Goal: Task Accomplishment & Management: Manage account settings

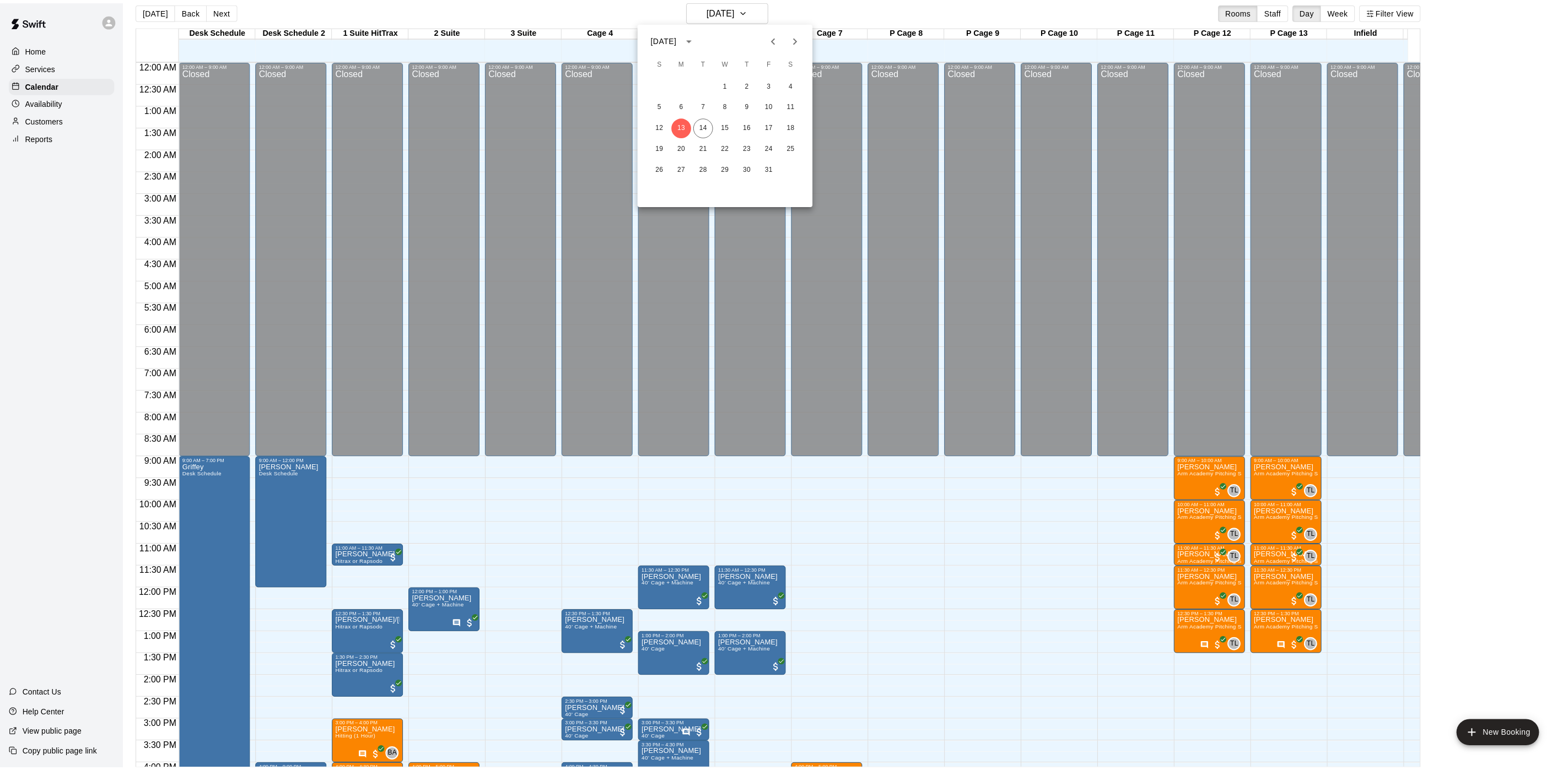
scroll to position [361, 0]
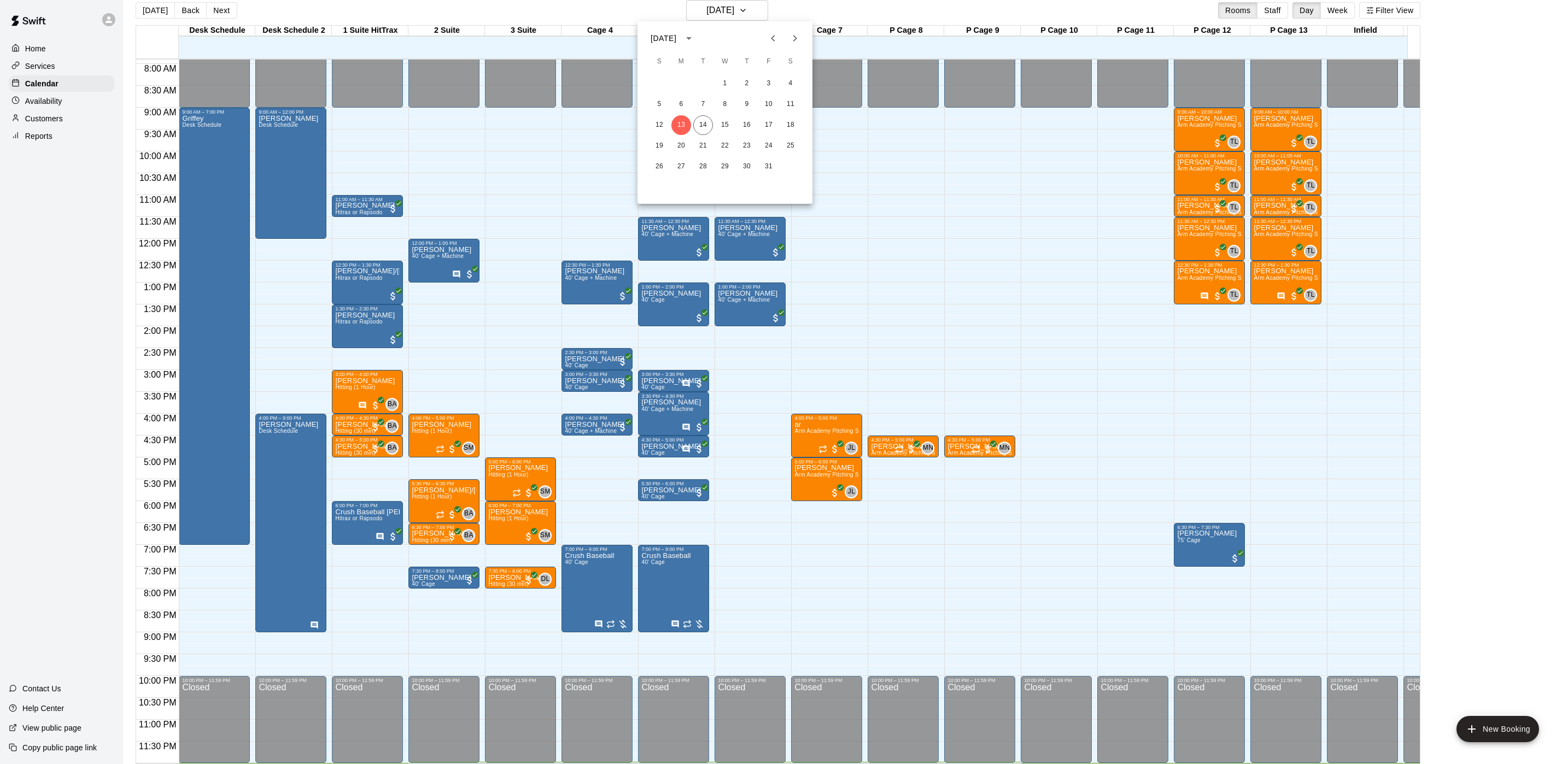
click at [757, 10] on div at bounding box center [784, 382] width 1568 height 764
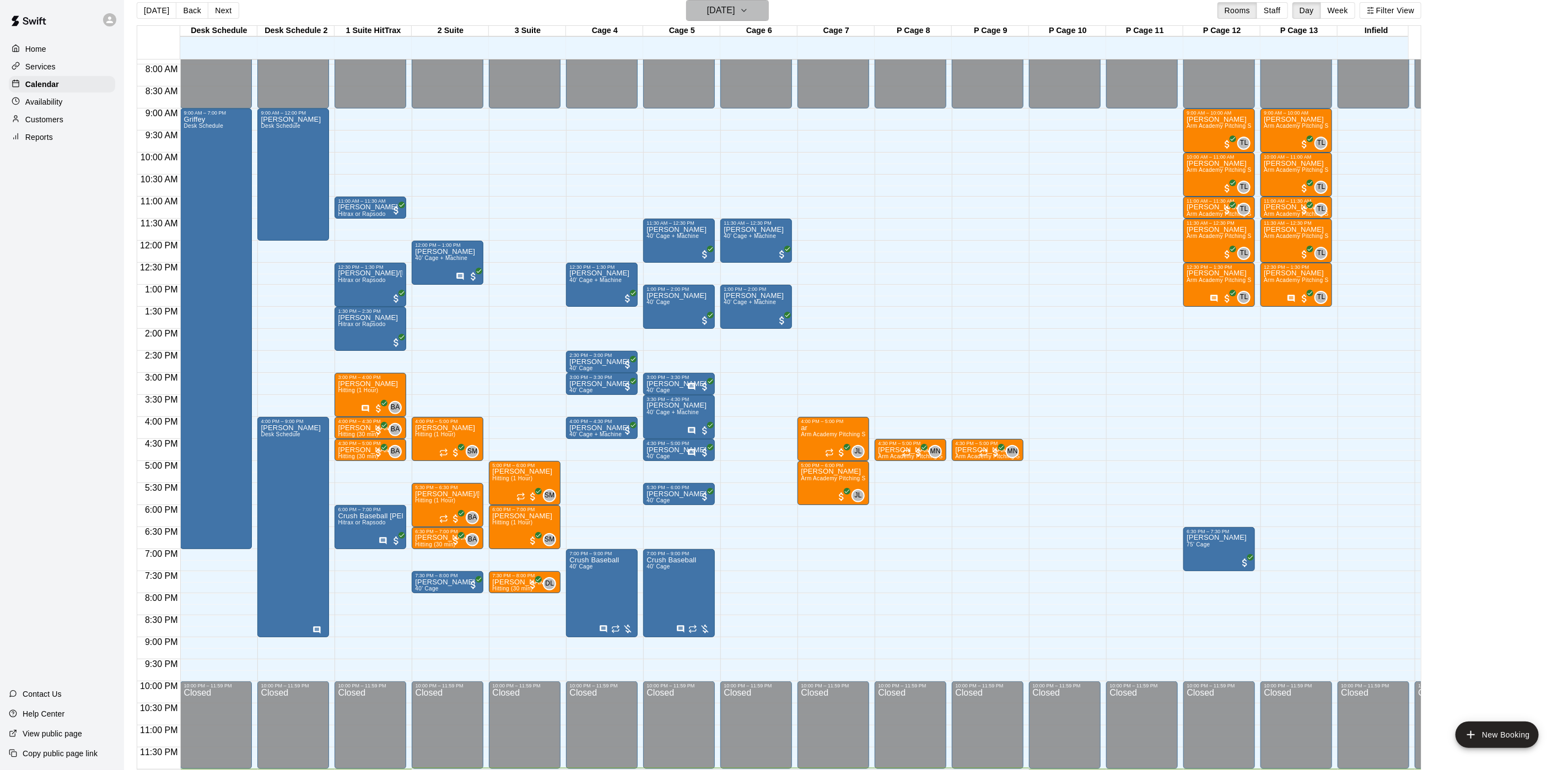
click at [749, 8] on icon "button" at bounding box center [743, 10] width 8 height 13
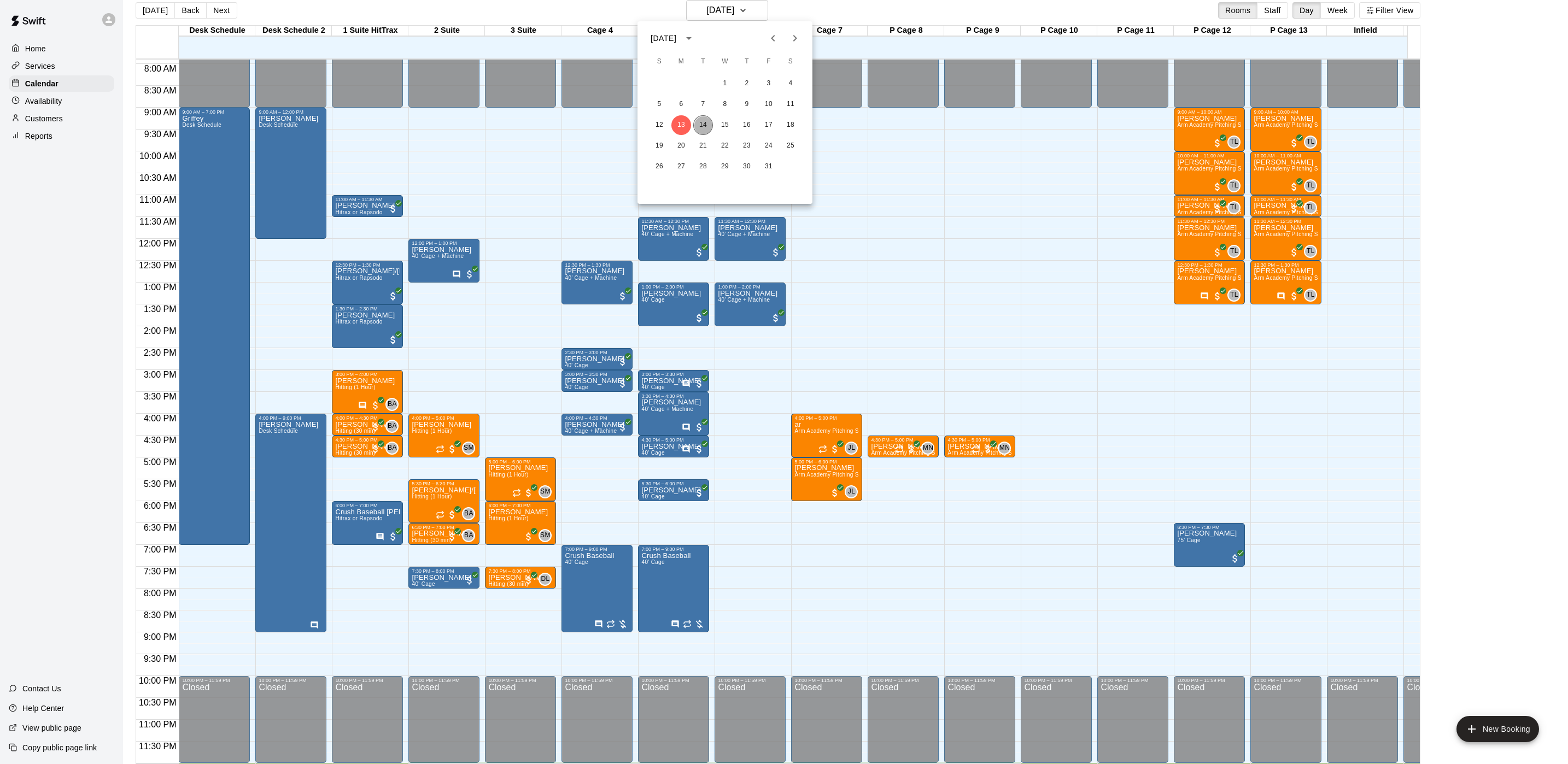
click at [705, 128] on button "14" at bounding box center [703, 125] width 20 height 20
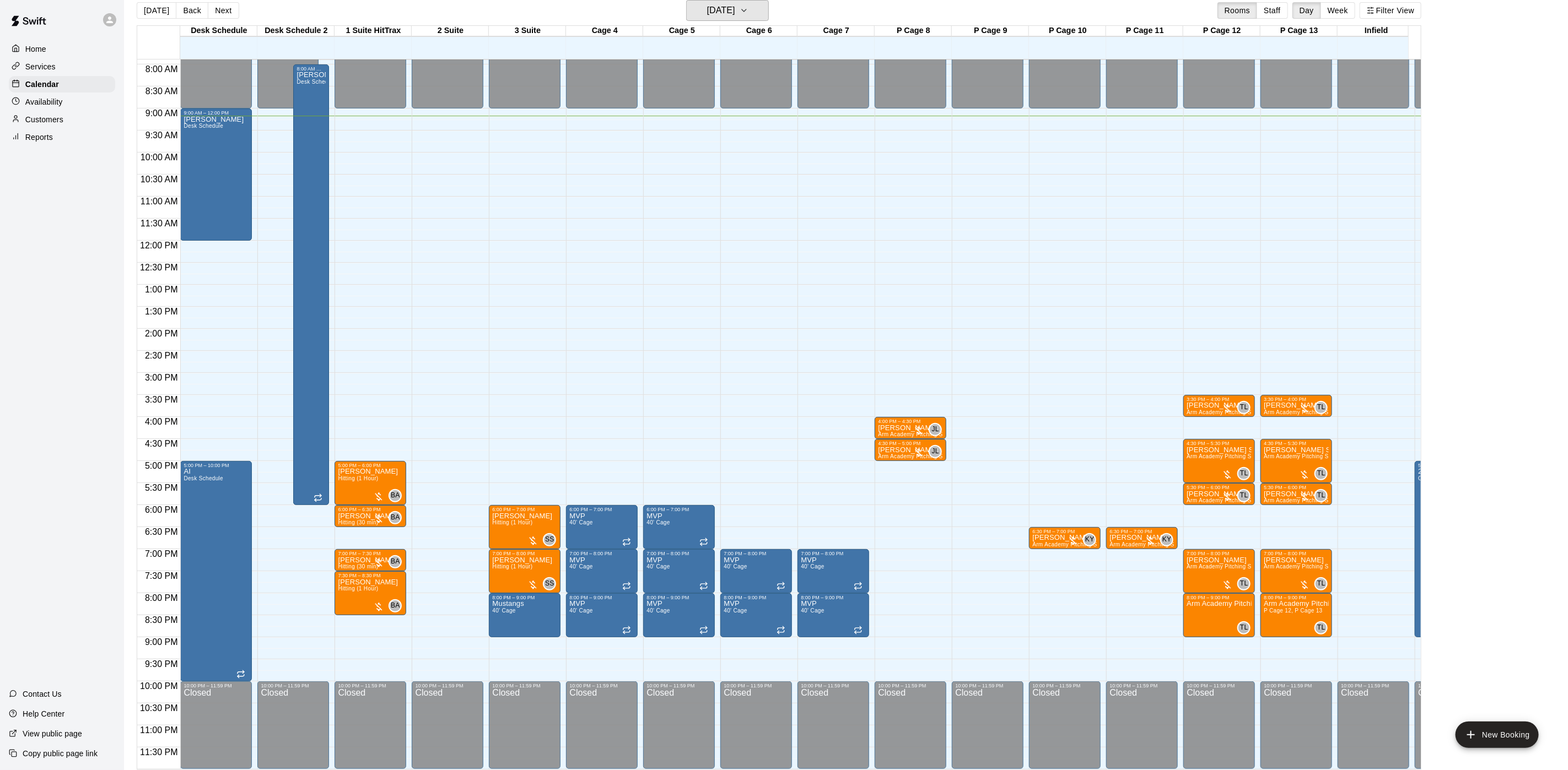
click at [686, 0] on button "[DATE]" at bounding box center [727, 10] width 83 height 21
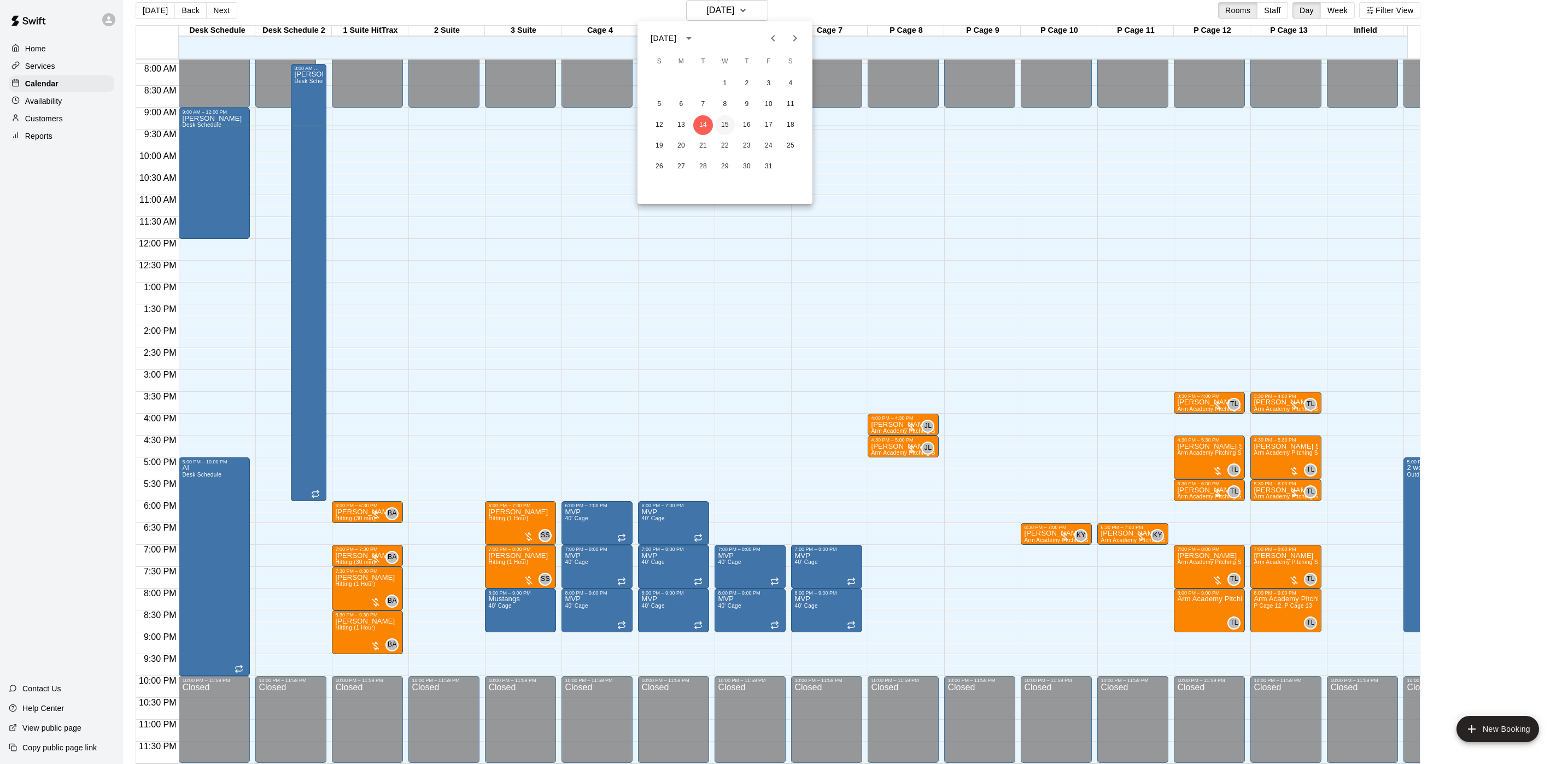
click at [725, 123] on button "15" at bounding box center [724, 125] width 20 height 20
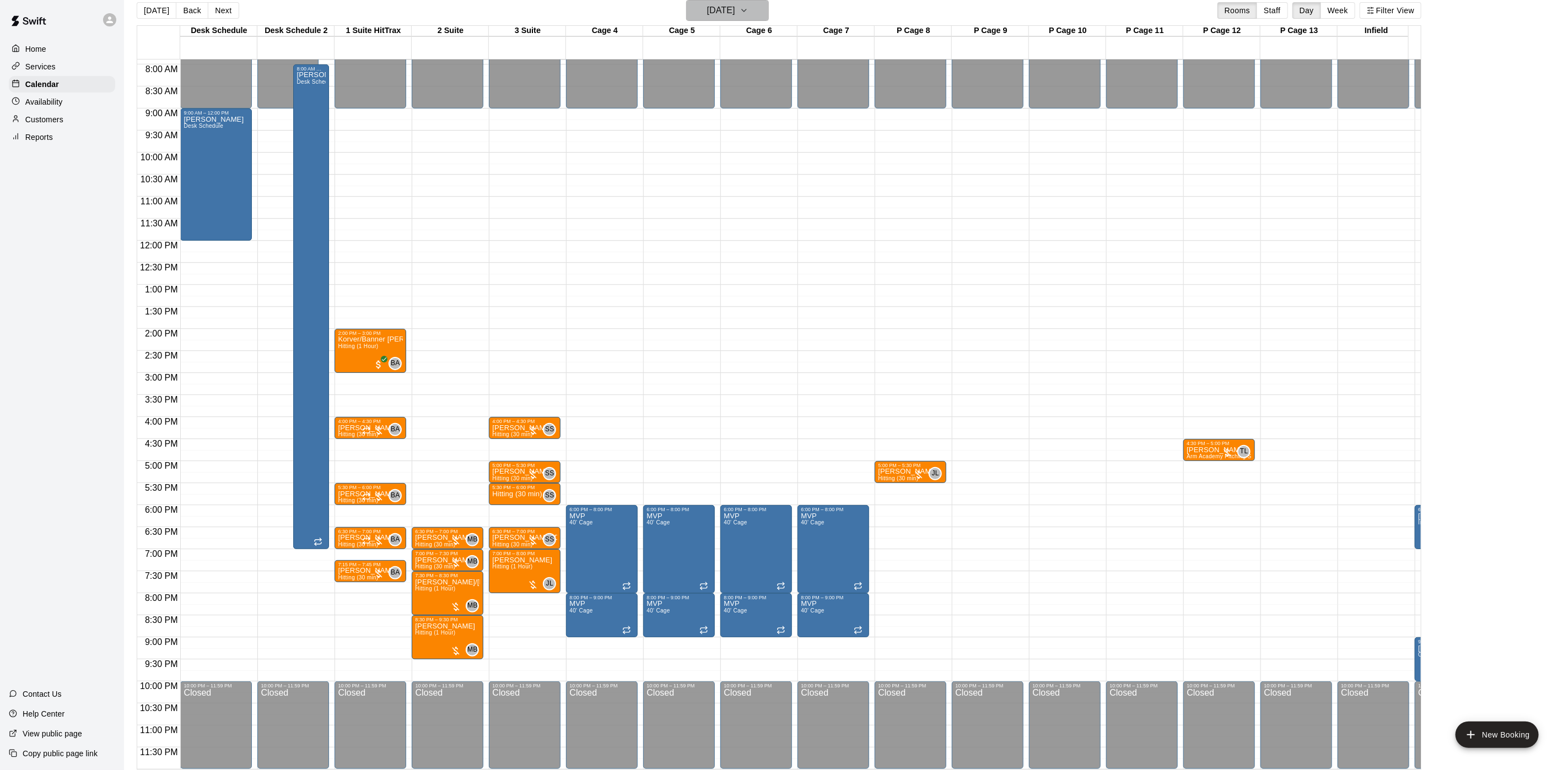
click at [749, 11] on icon "button" at bounding box center [743, 10] width 8 height 13
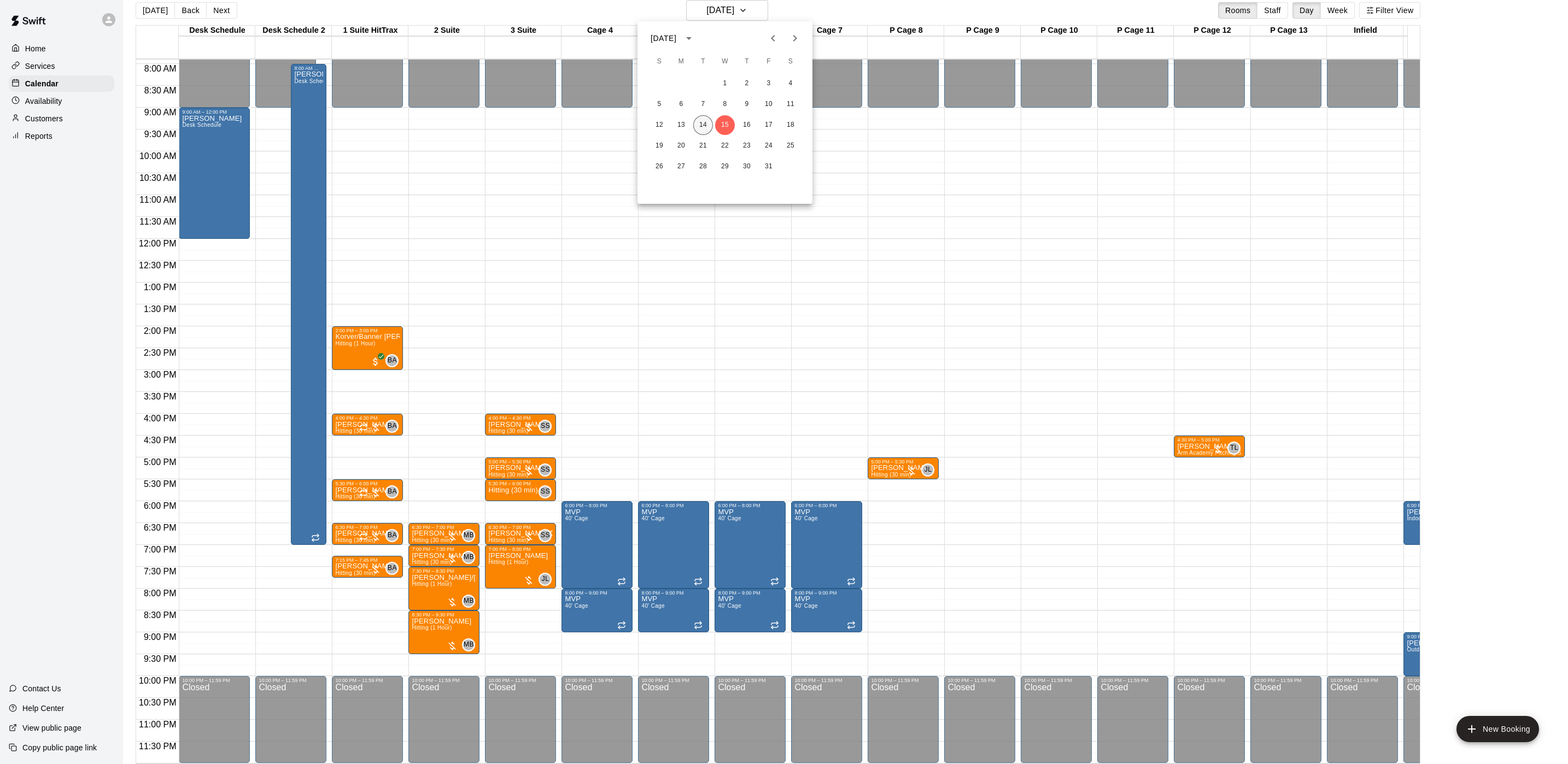
click at [703, 129] on button "14" at bounding box center [703, 125] width 20 height 20
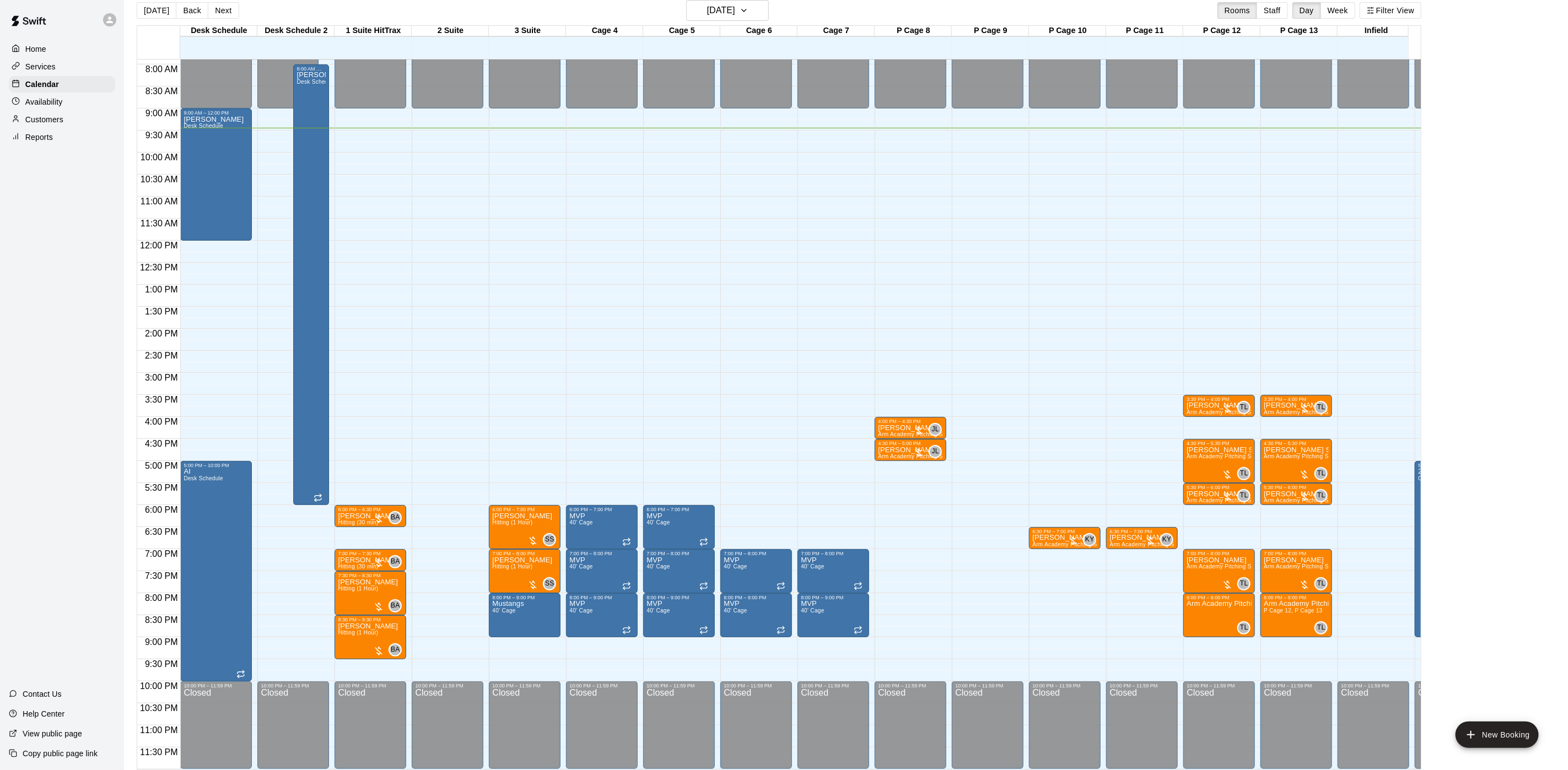
click at [45, 108] on p "Availability" at bounding box center [44, 102] width 38 height 11
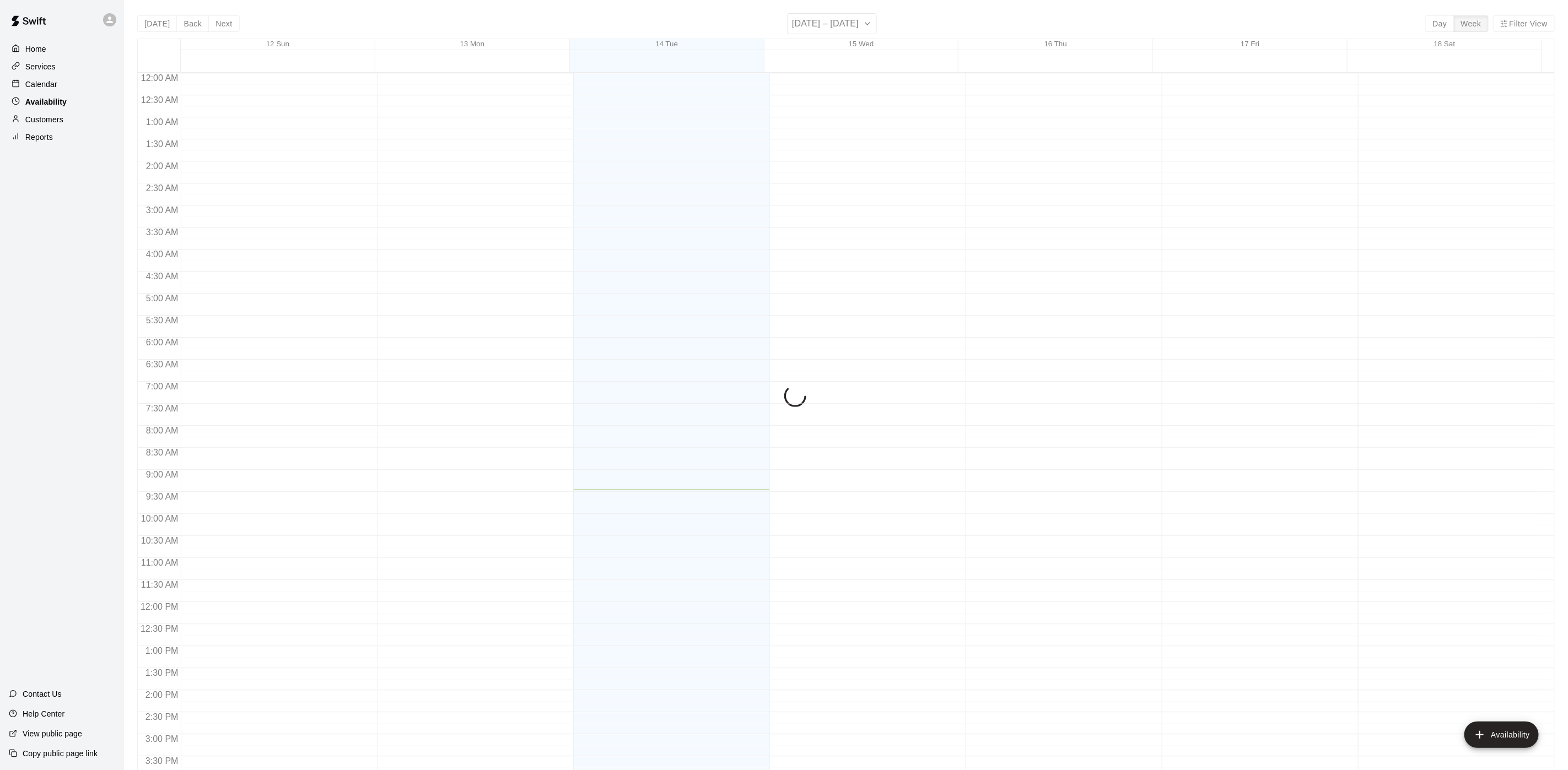
scroll to position [349, 0]
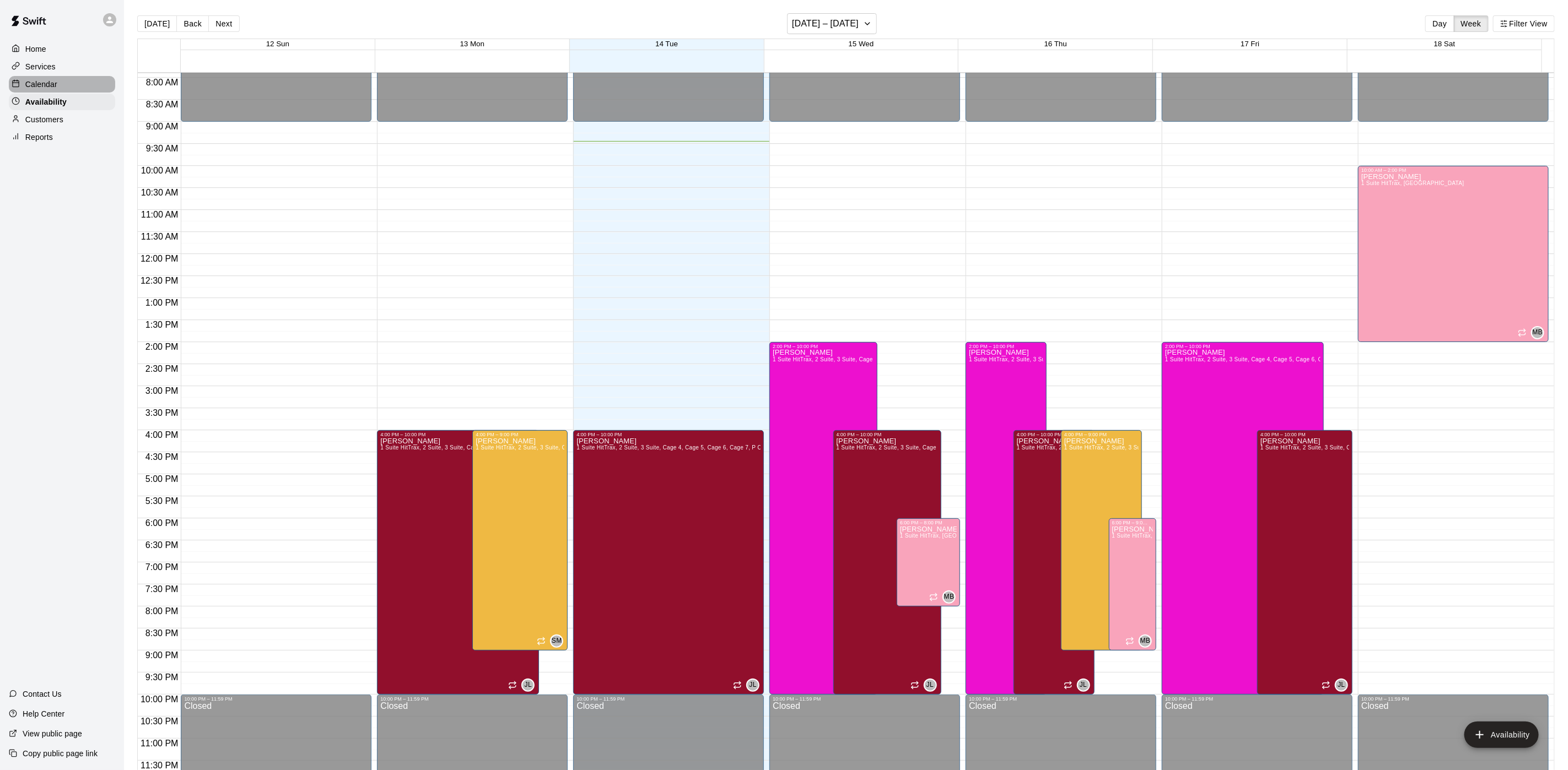
click at [55, 87] on p "Calendar" at bounding box center [41, 84] width 32 height 11
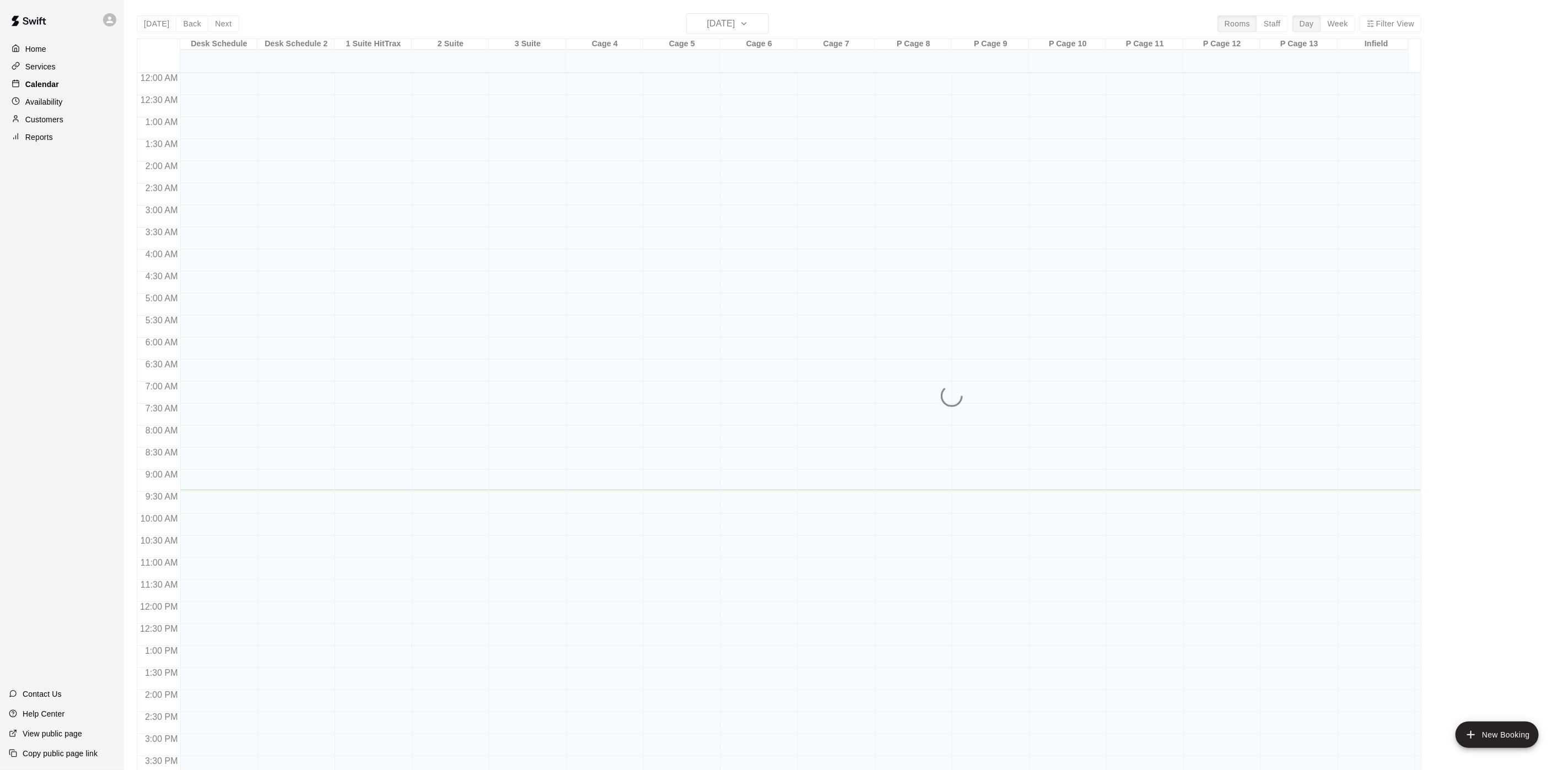
scroll to position [316, 0]
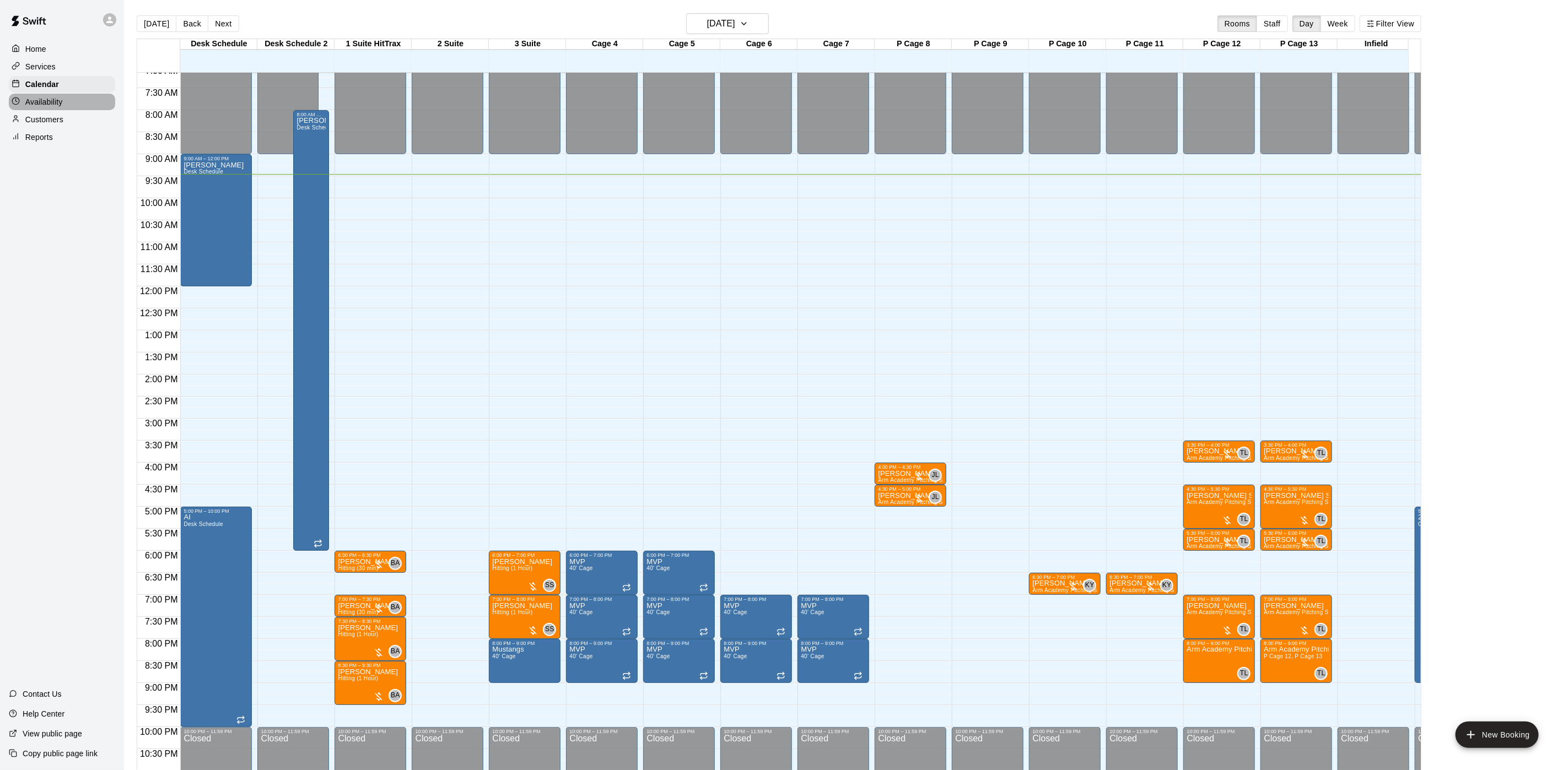
click at [52, 104] on p "Availability" at bounding box center [44, 102] width 38 height 11
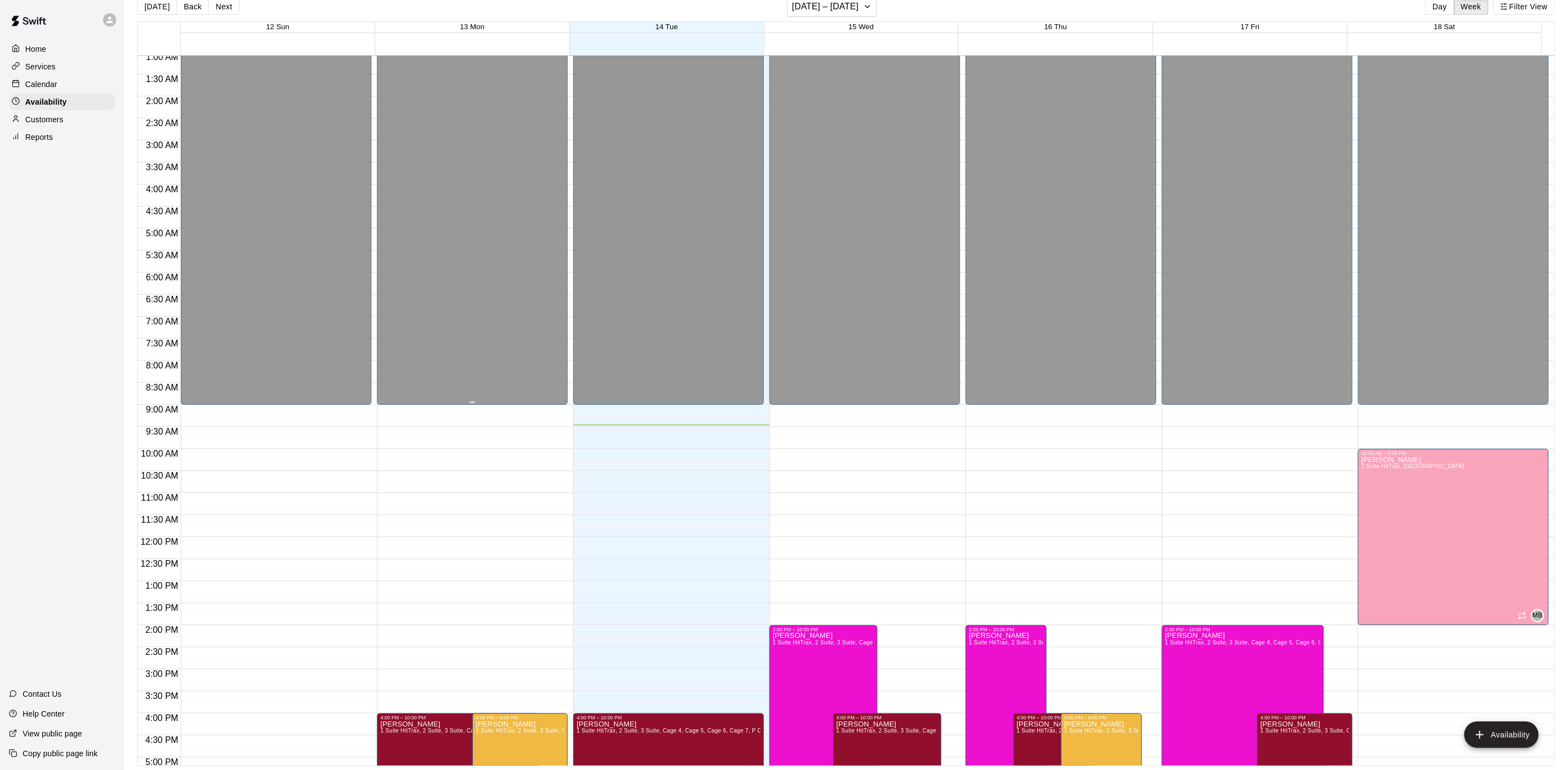
scroll to position [18, 0]
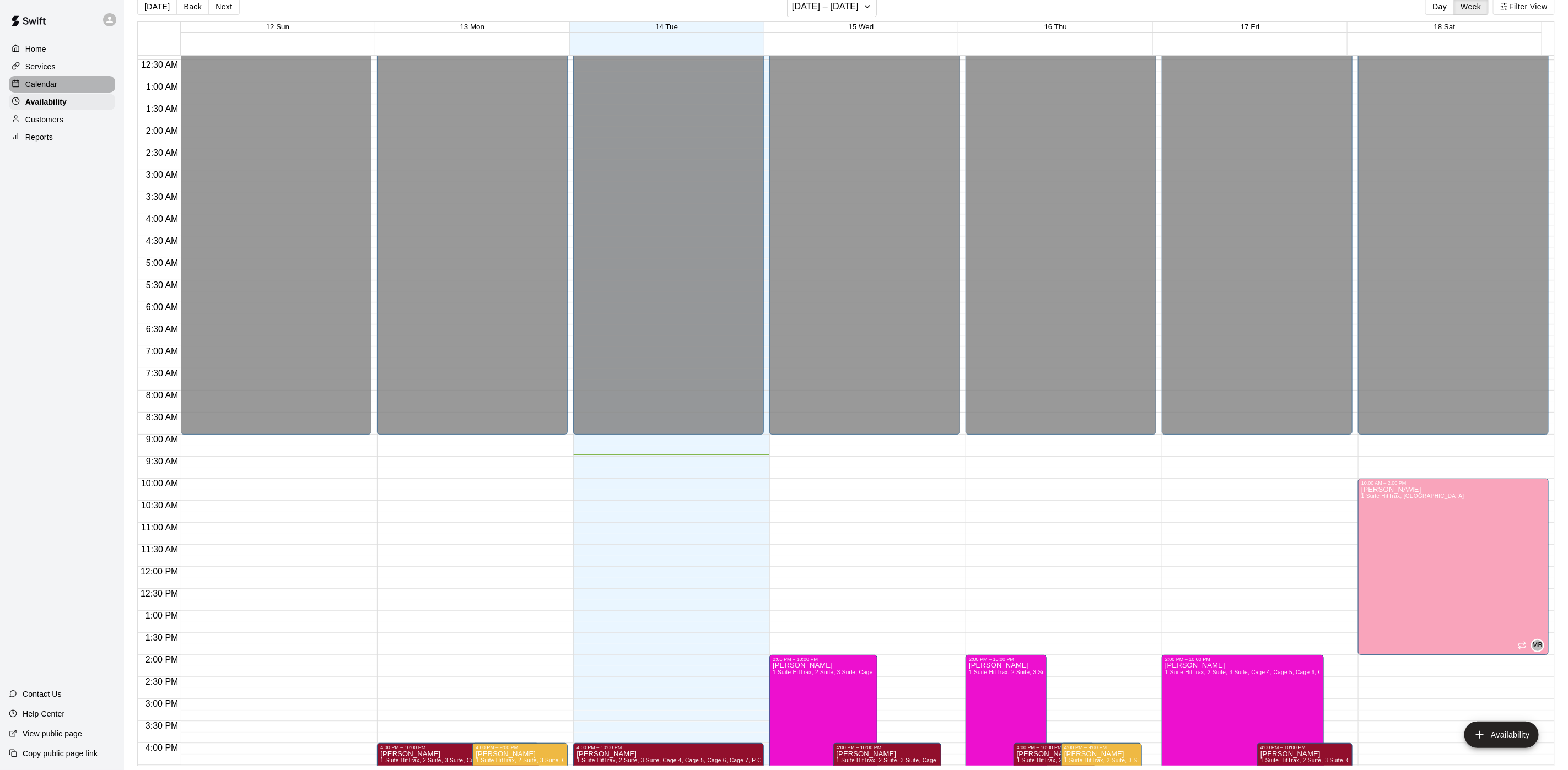
click at [54, 90] on p "Calendar" at bounding box center [41, 84] width 32 height 11
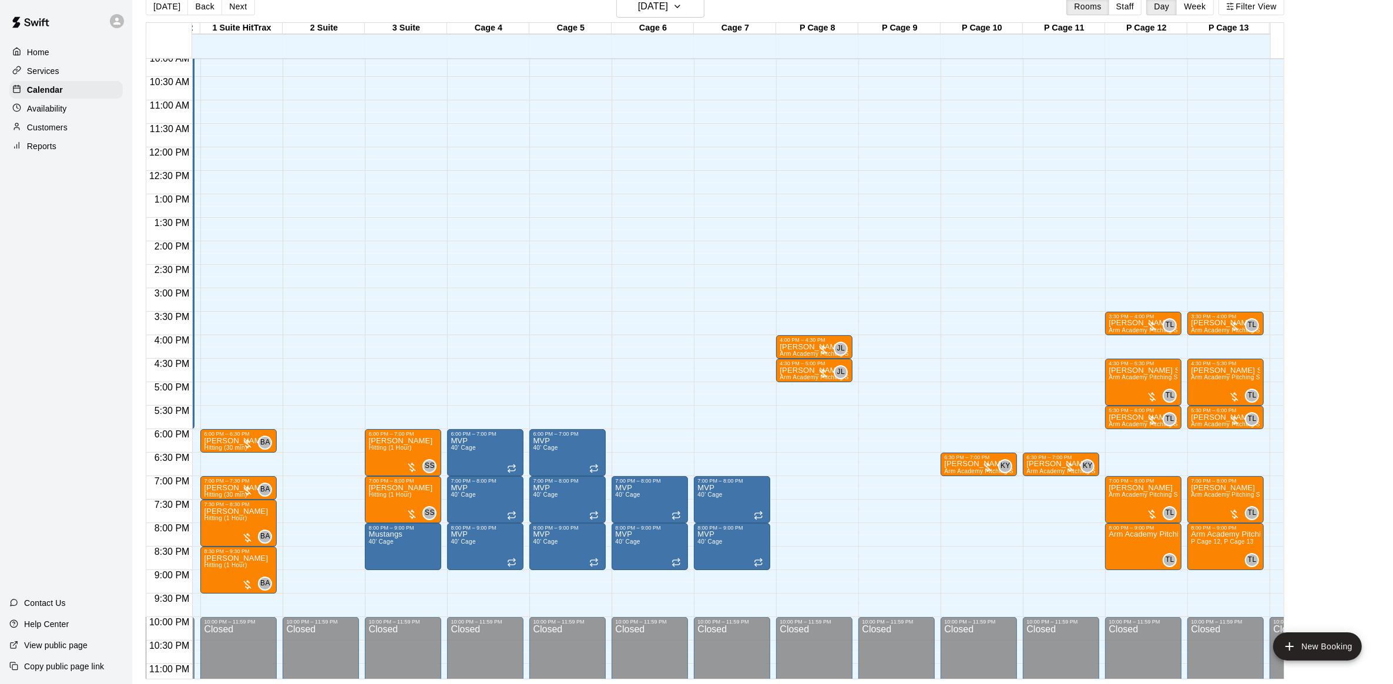
scroll to position [476, 156]
click at [149, 6] on button "[DATE]" at bounding box center [167, 7] width 42 height 18
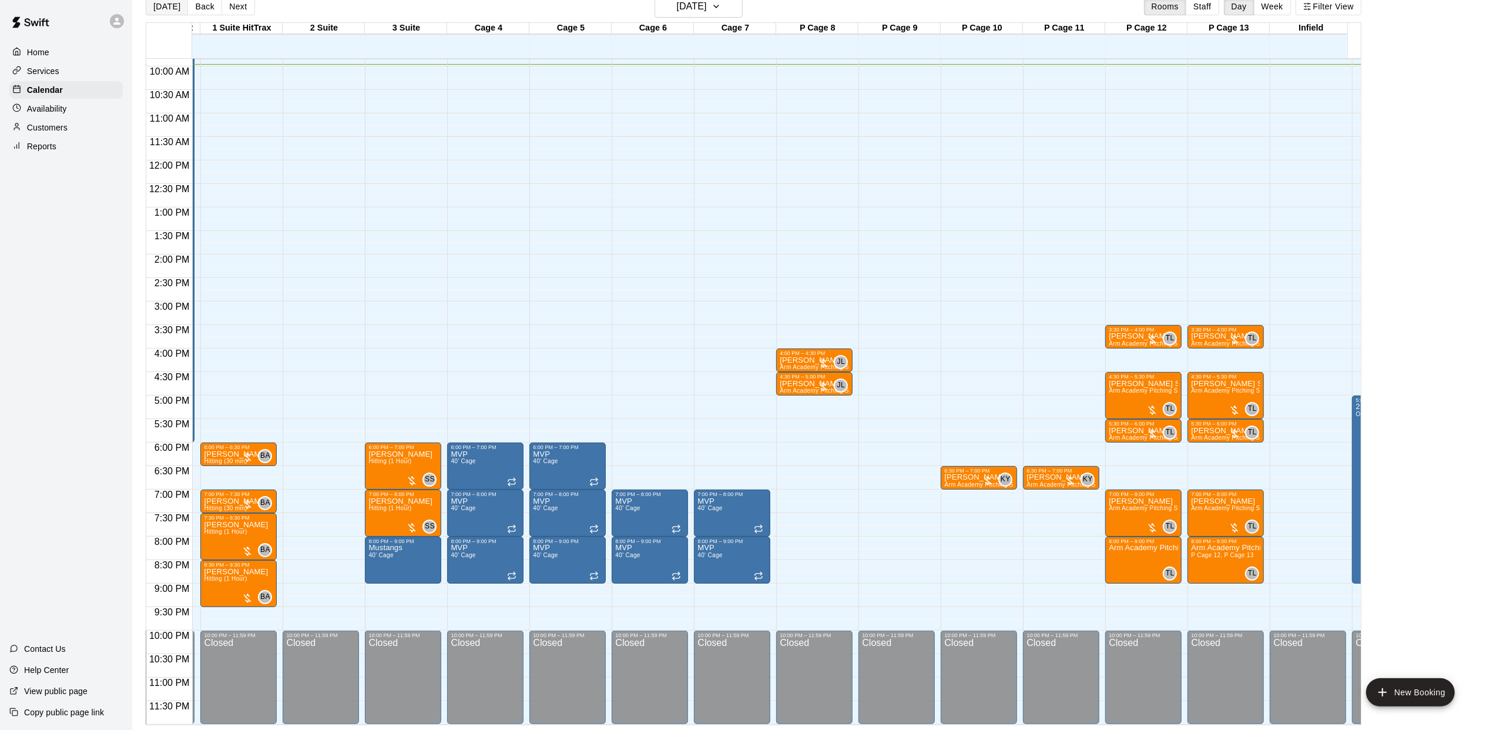
click at [153, 14] on button "[DATE]" at bounding box center [167, 7] width 42 height 18
click at [209, 5] on button "Back" at bounding box center [204, 7] width 35 height 18
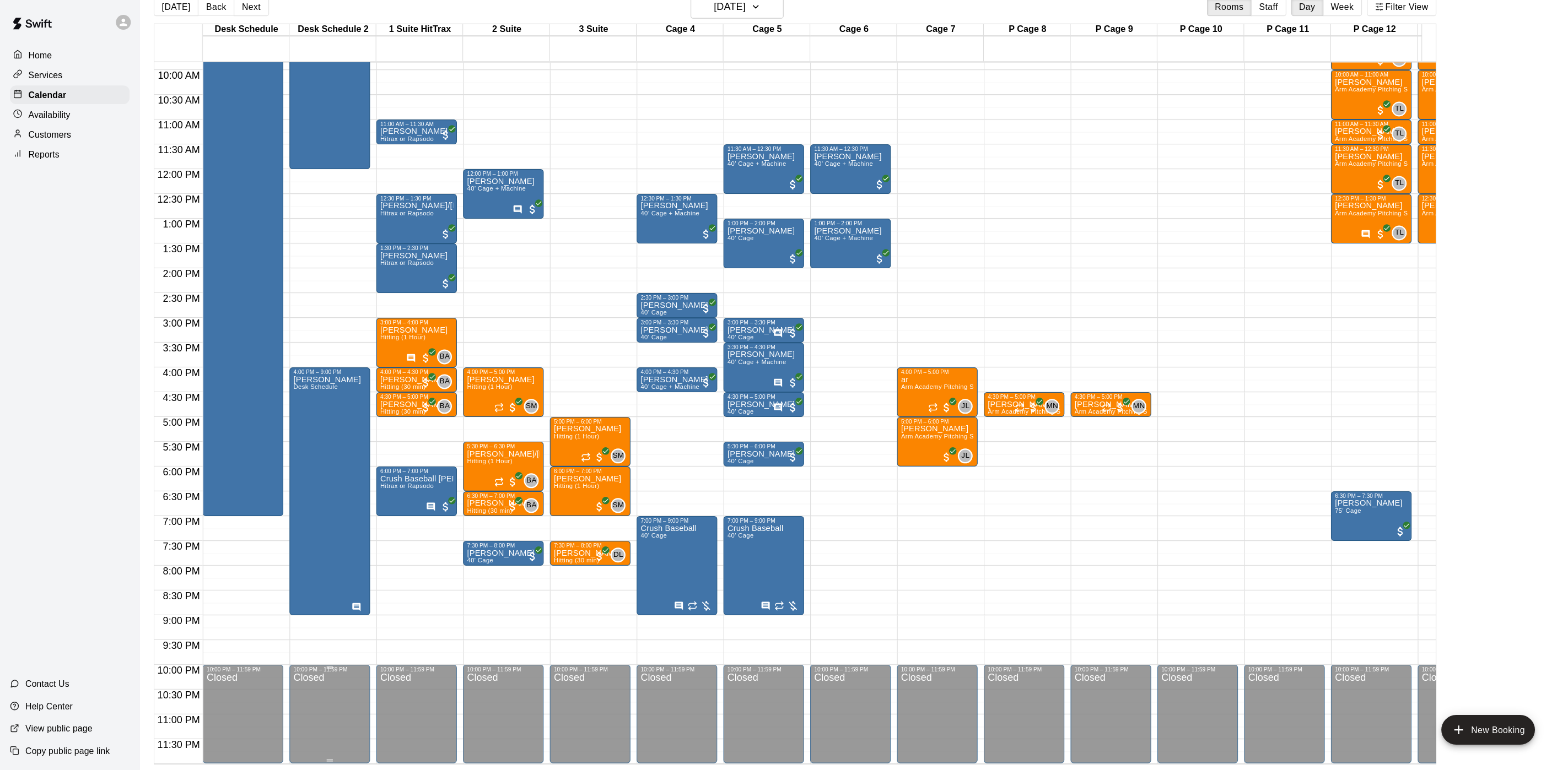
scroll to position [362, 0]
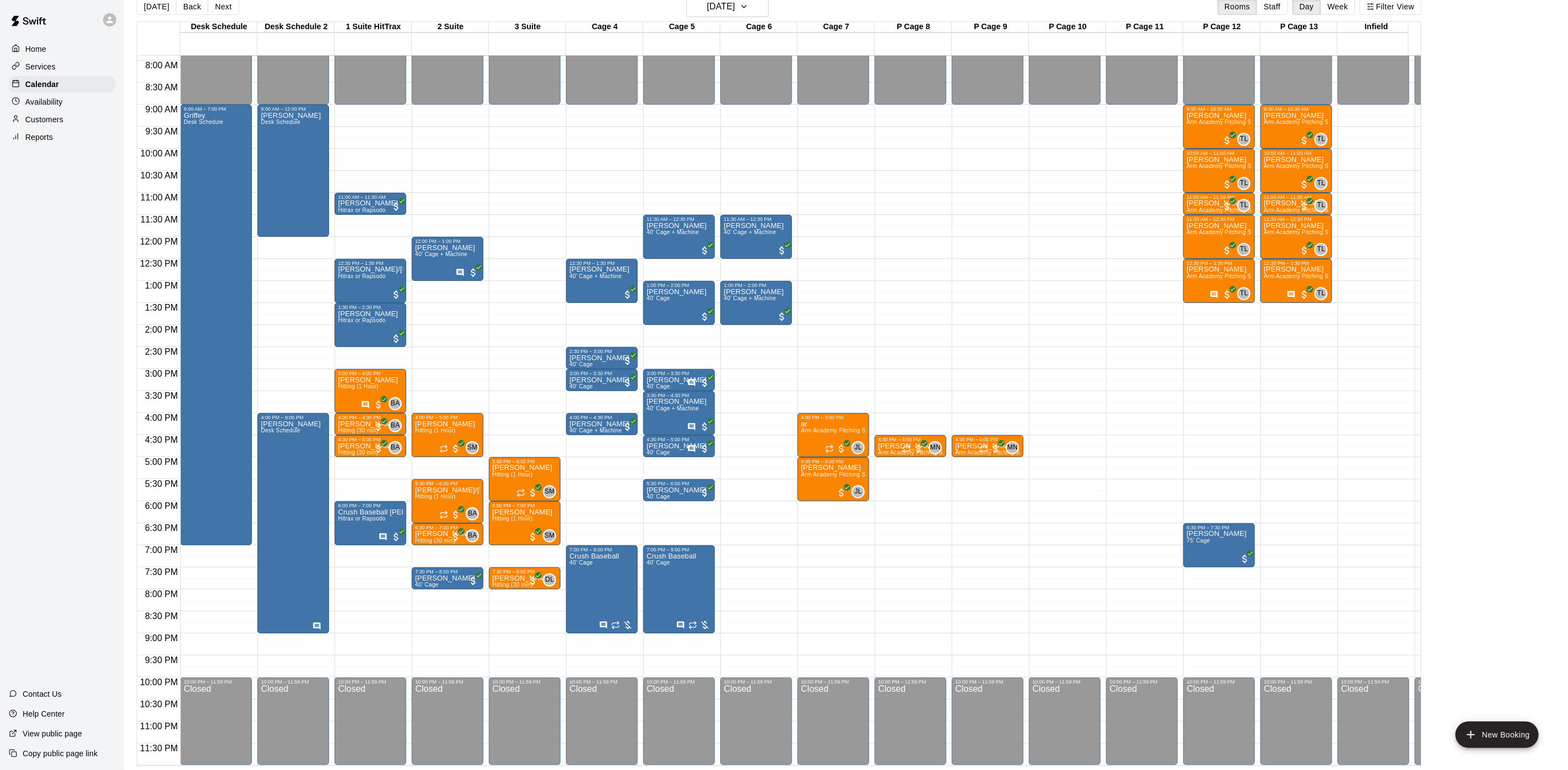
click at [225, 6] on button "Next" at bounding box center [222, 7] width 31 height 17
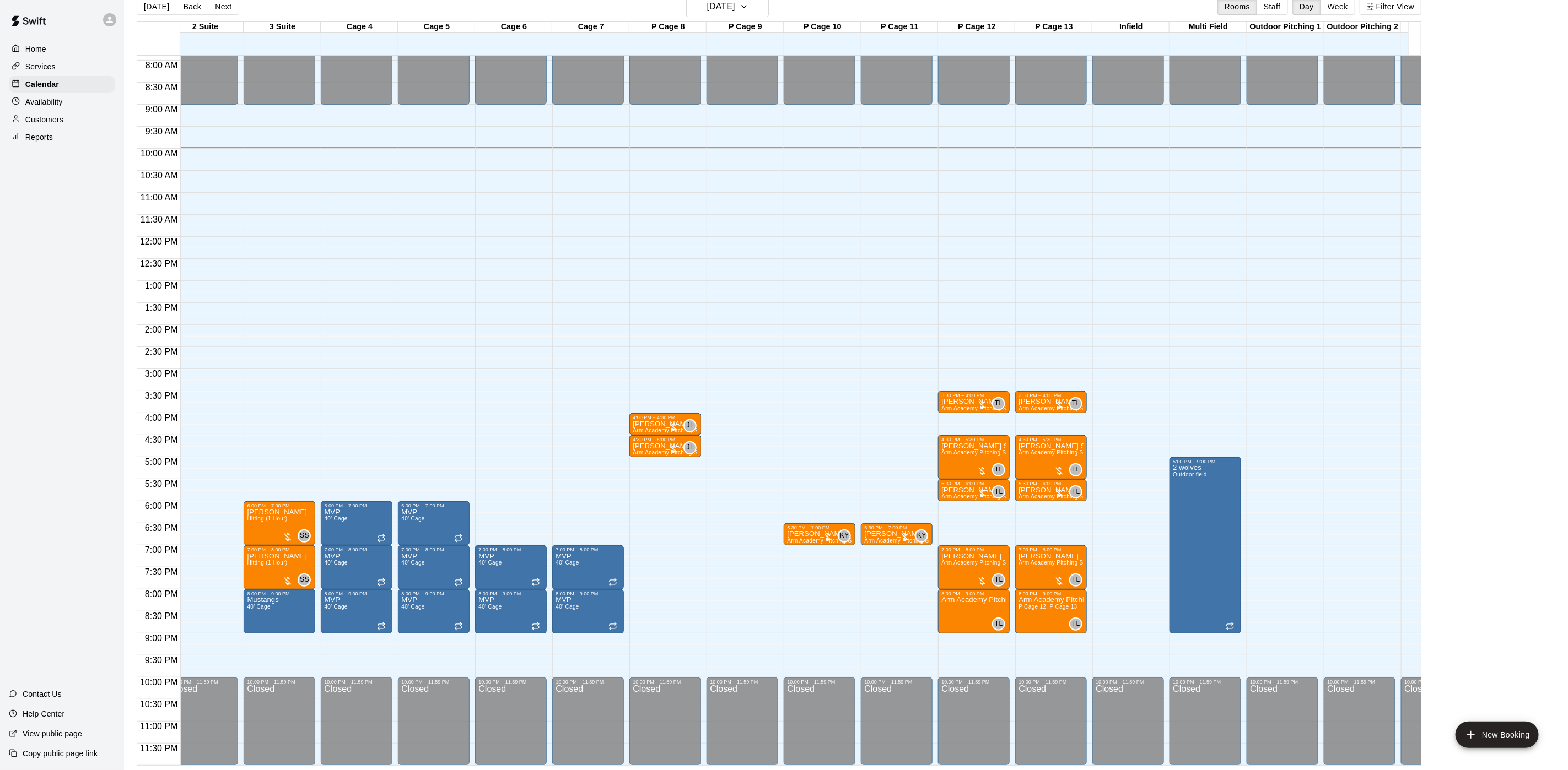
scroll to position [0, 236]
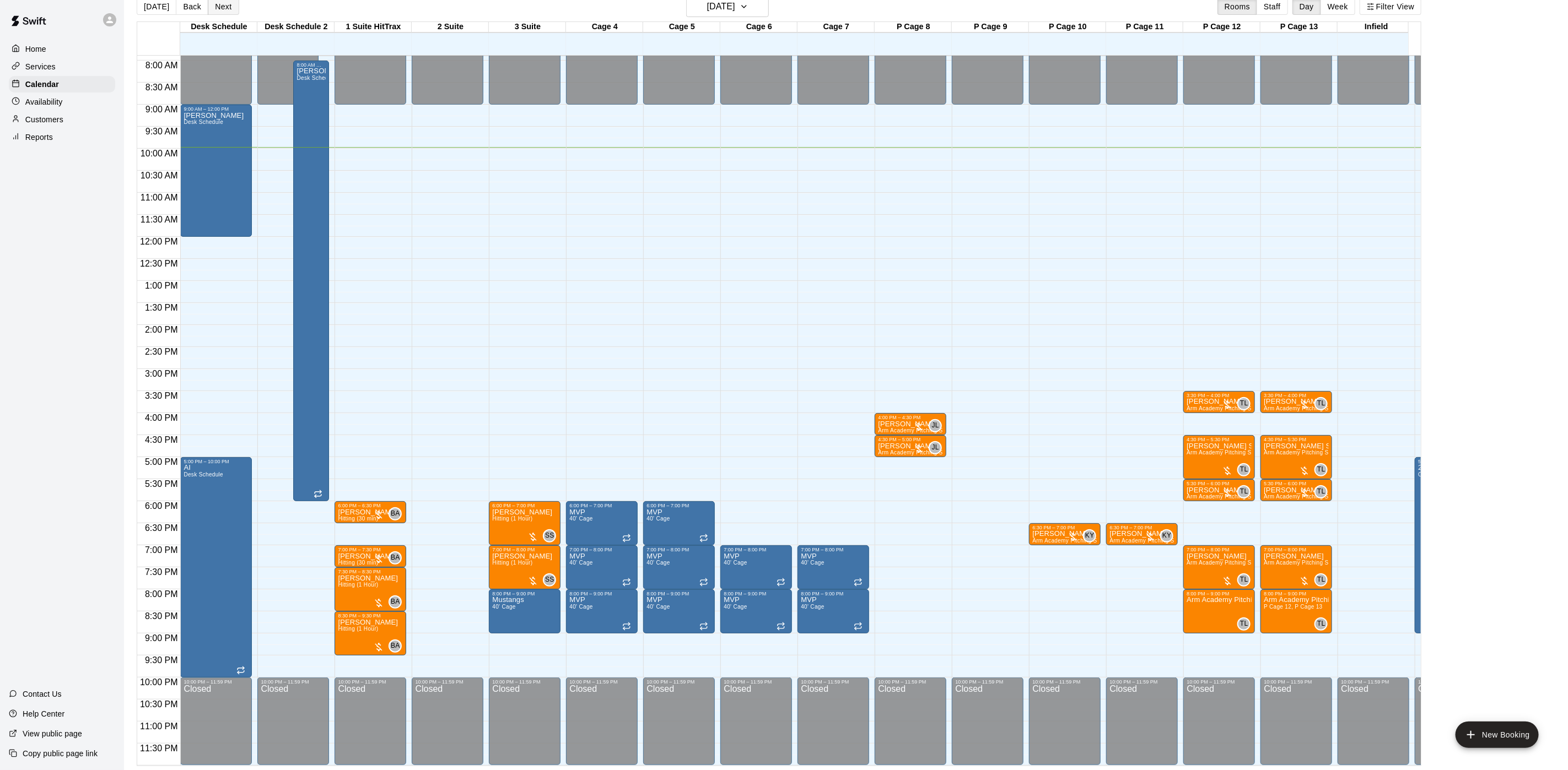
click at [231, 5] on button "Next" at bounding box center [222, 7] width 31 height 17
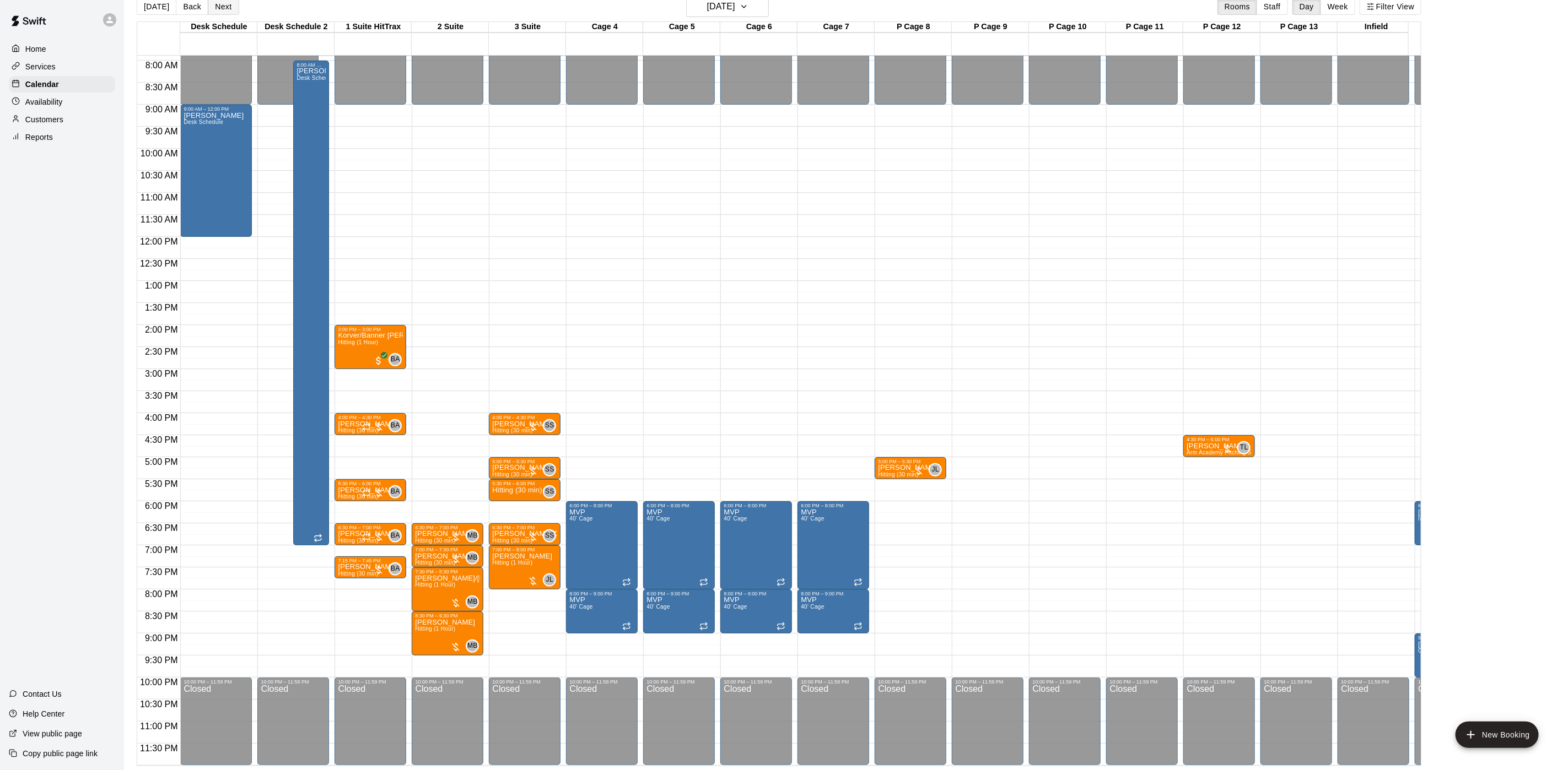
click at [210, 4] on button "Next" at bounding box center [222, 7] width 31 height 17
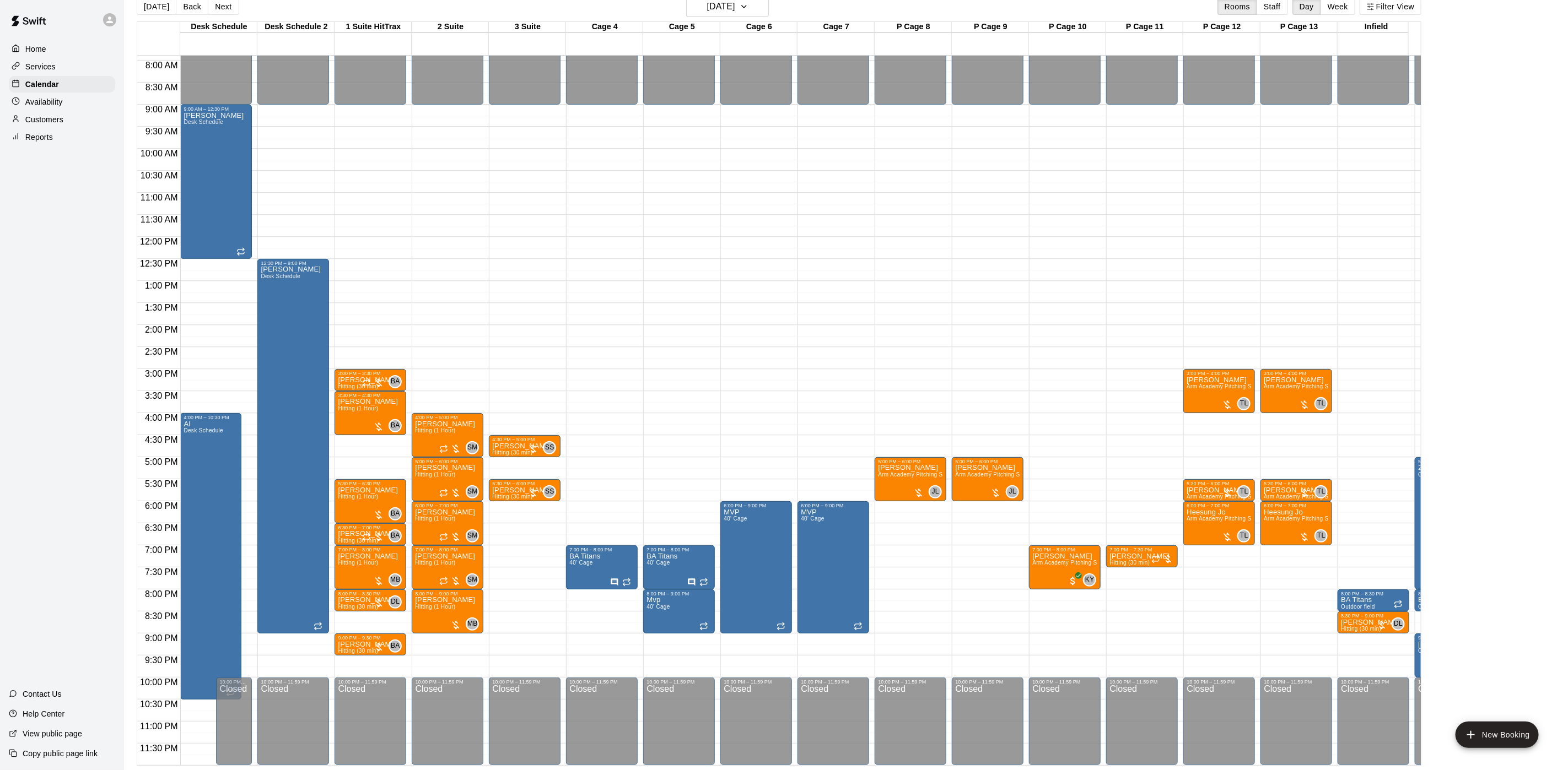
drag, startPoint x: 156, startPoint y: 2, endPoint x: 278, endPoint y: 2, distance: 122.0
click at [278, 2] on div "[DATE] Back [DATE][DATE] Rooms Staff Day Week Filter View" at bounding box center [779, 8] width 1285 height 25
click at [182, 8] on button "Back" at bounding box center [191, 7] width 33 height 17
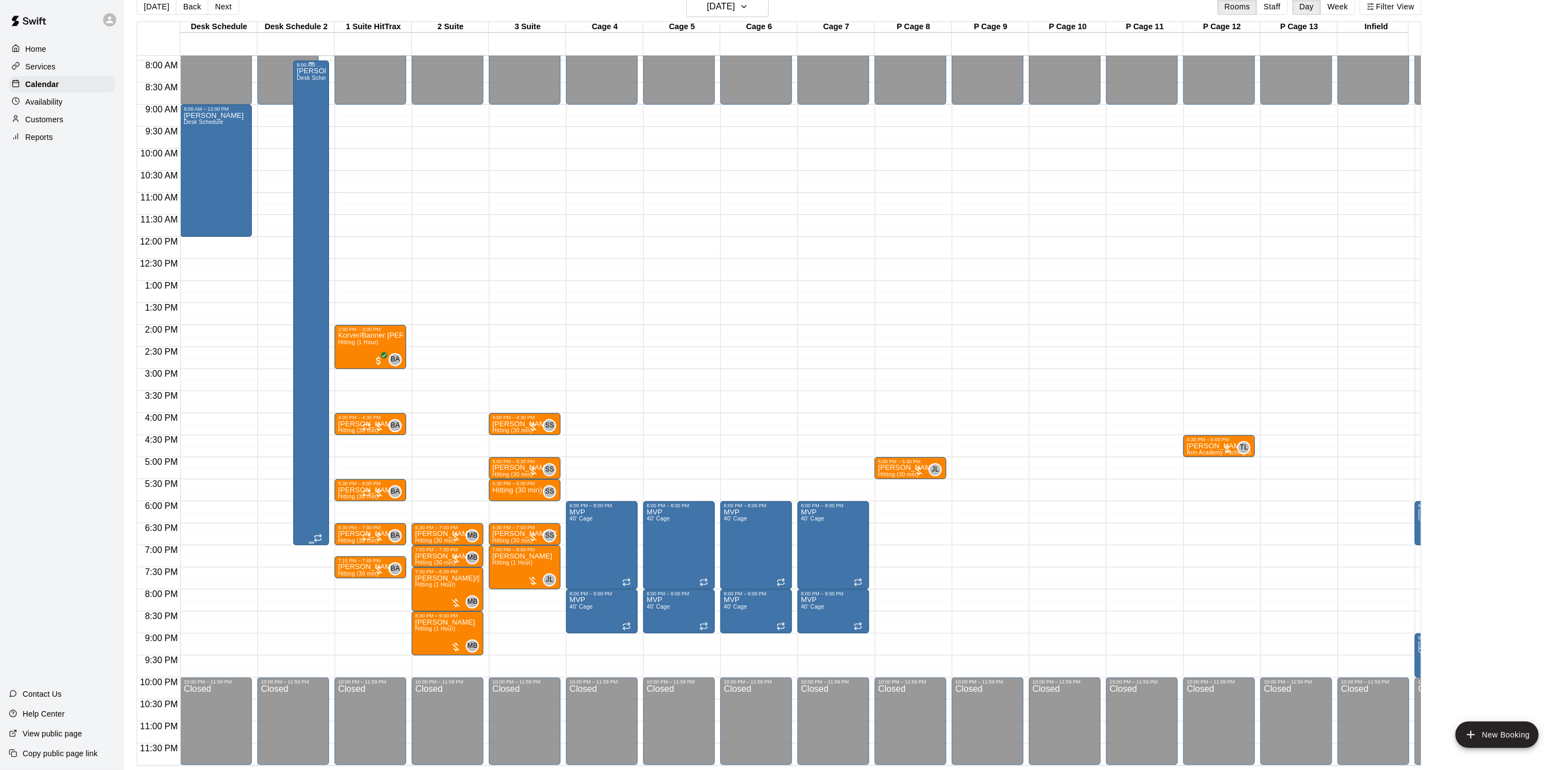
click at [308, 286] on div "[PERSON_NAME] Desk Schedule" at bounding box center [311, 452] width 29 height 770
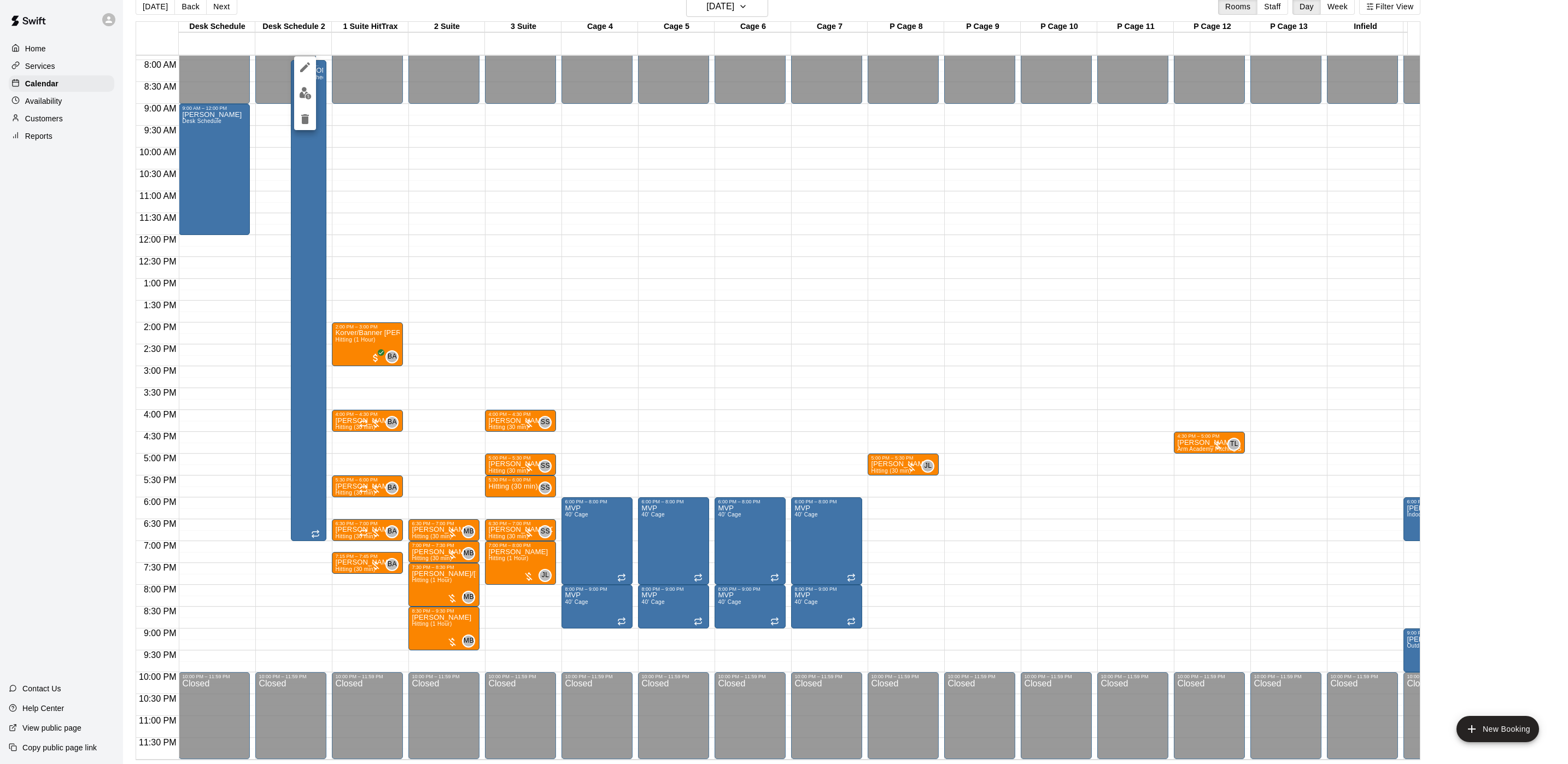
click at [302, 77] on button "edit" at bounding box center [304, 67] width 21 height 21
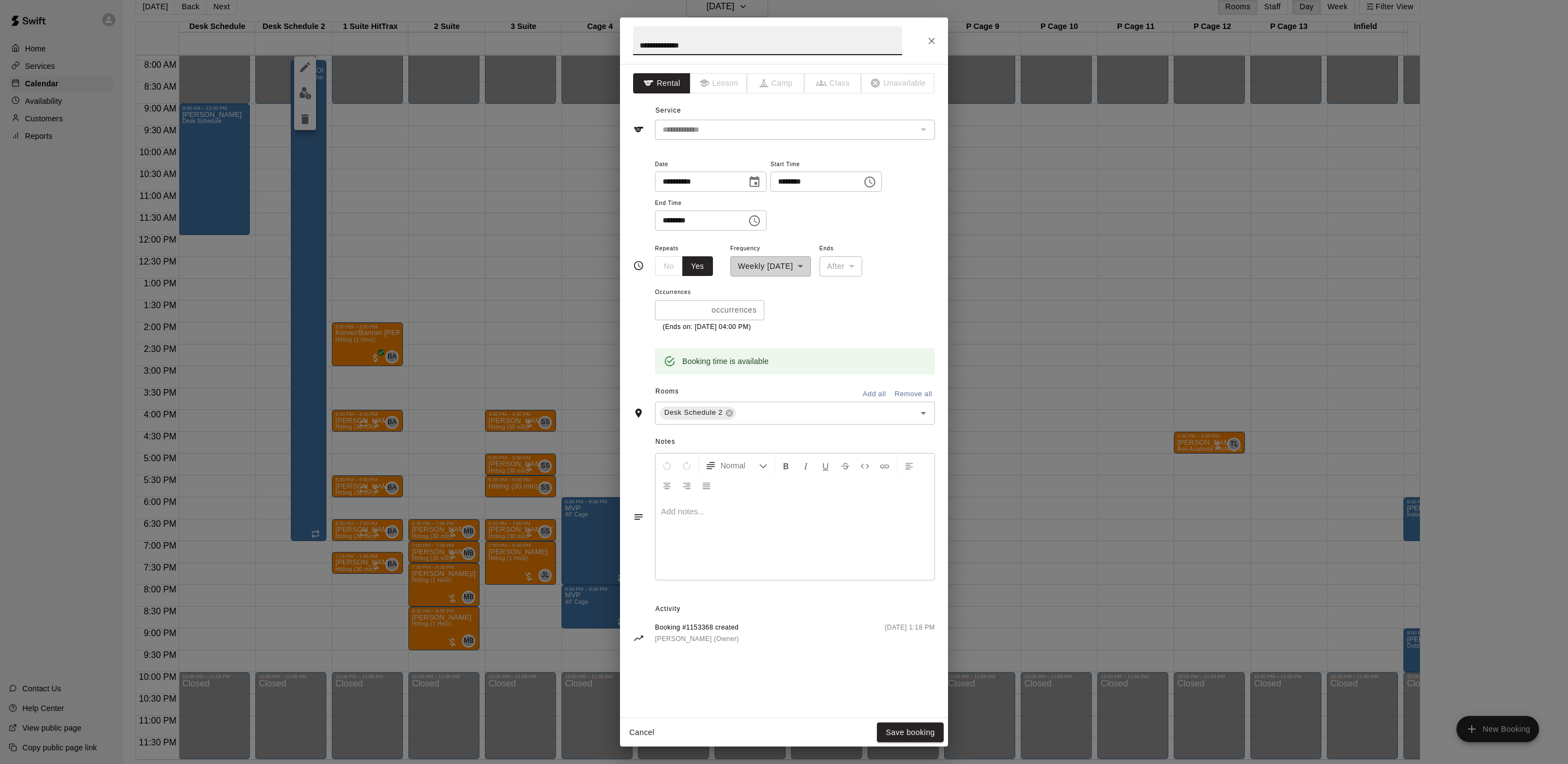
click at [796, 189] on input "********" at bounding box center [812, 181] width 84 height 20
type input "********"
click at [663, 220] on input "********" at bounding box center [697, 221] width 84 height 20
type input "********"
click at [924, 730] on button "Save booking" at bounding box center [910, 733] width 67 height 20
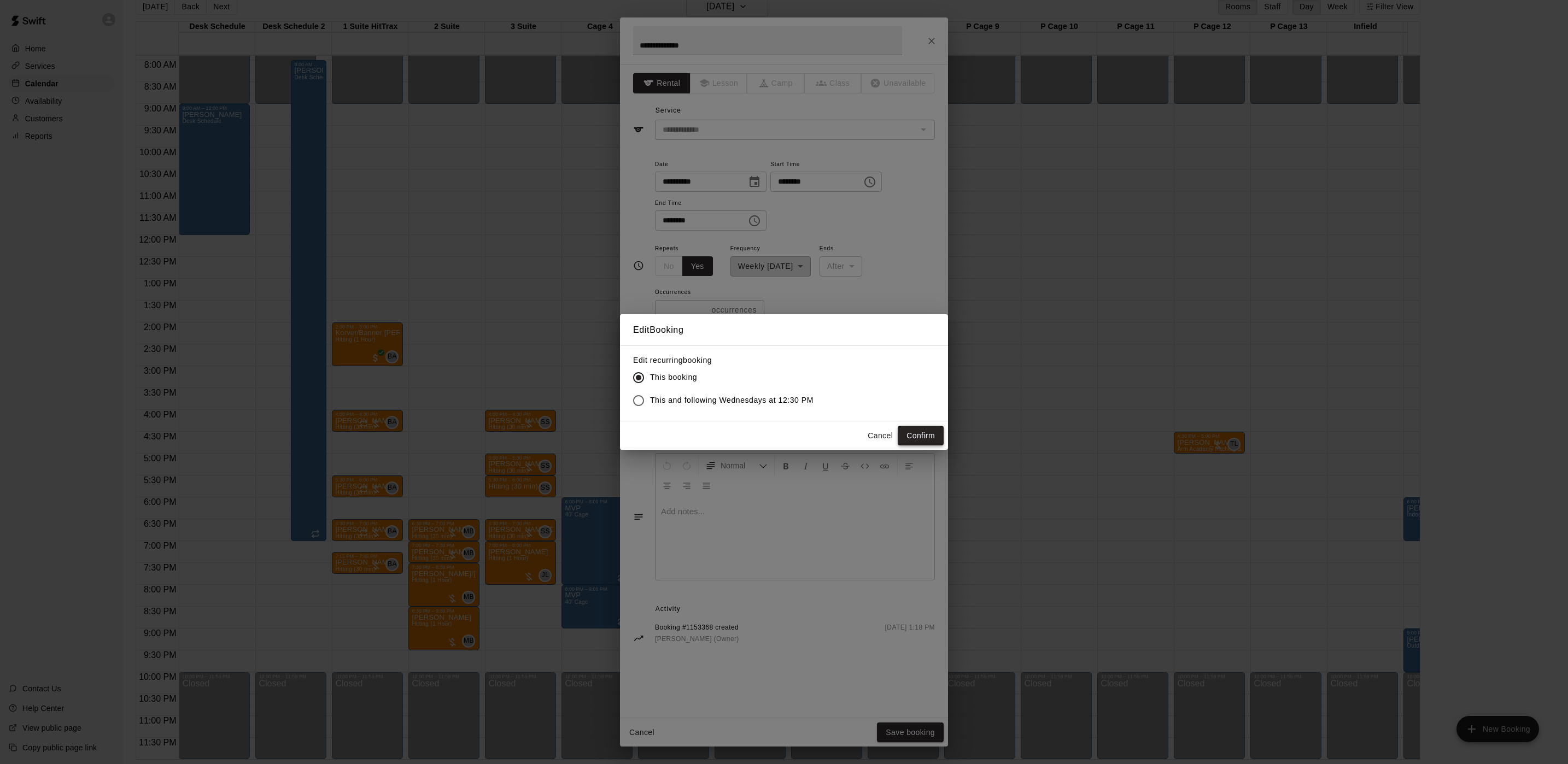
click at [923, 431] on button "Confirm" at bounding box center [920, 436] width 46 height 20
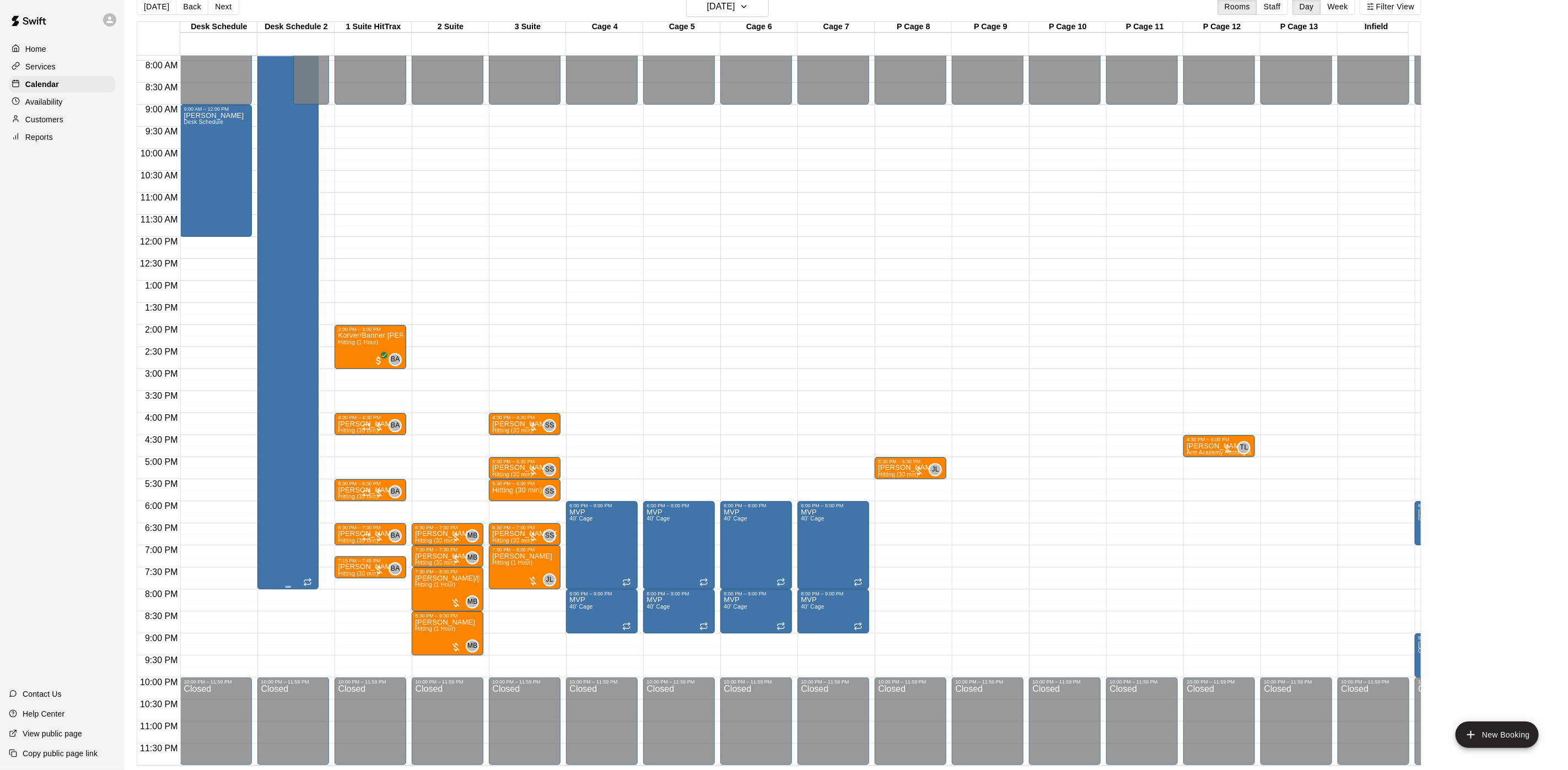
click at [310, 195] on div "[PERSON_NAME] Desk Schedule" at bounding box center [288, 99] width 54 height 770
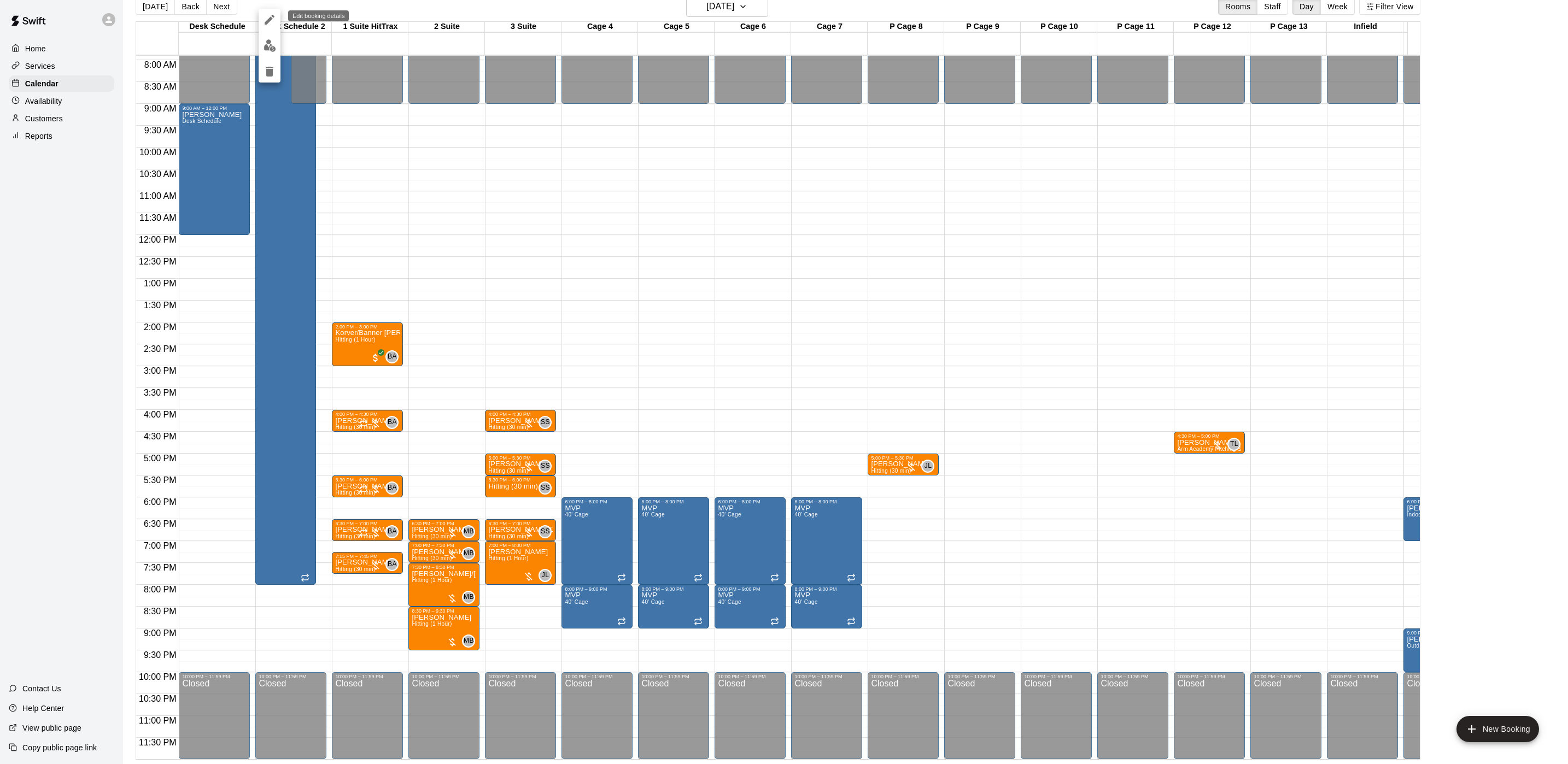
click at [267, 17] on icon "edit" at bounding box center [270, 20] width 13 height 13
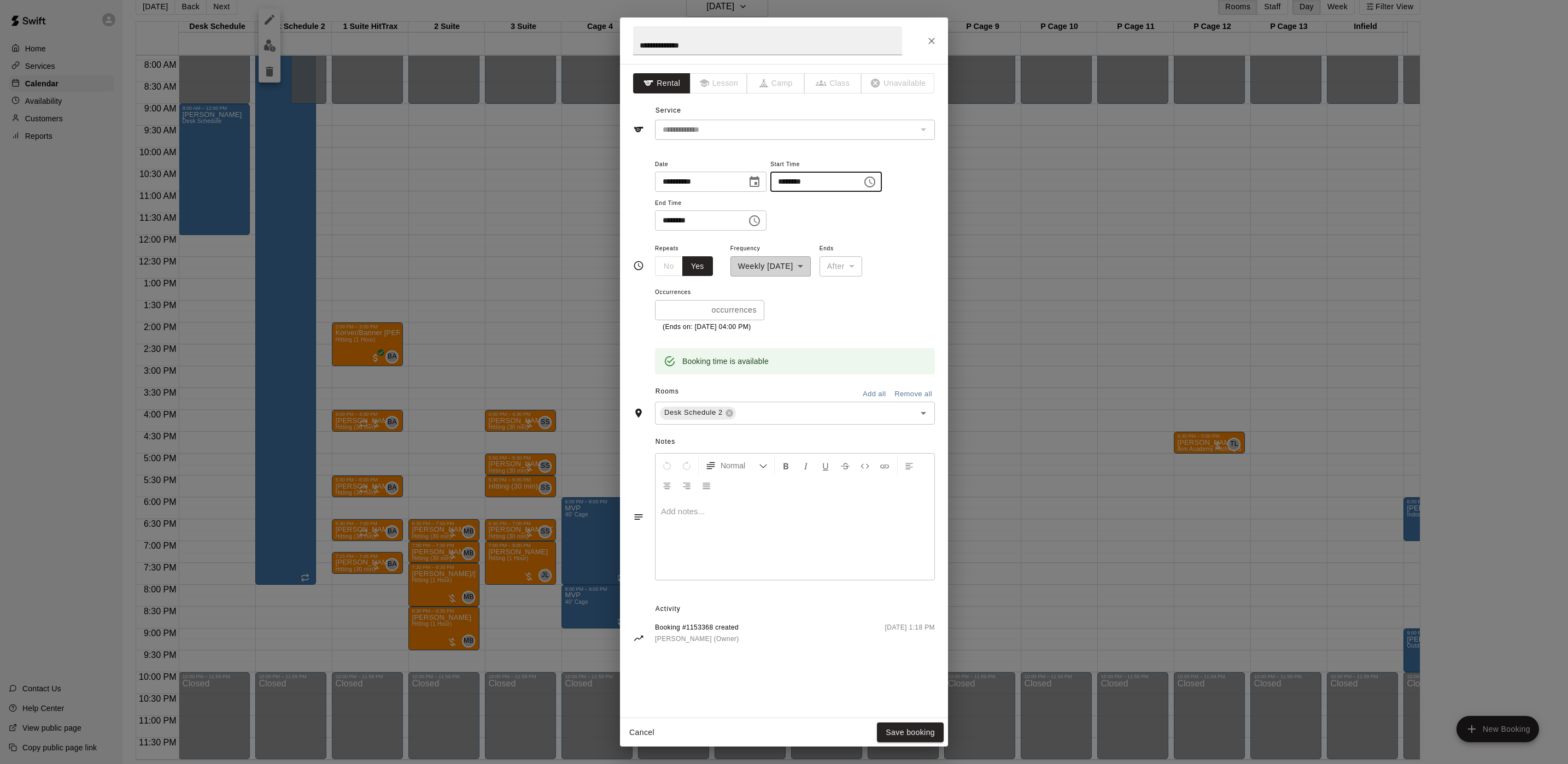
click at [824, 189] on input "********" at bounding box center [812, 181] width 84 height 20
type input "********"
click at [905, 742] on button "Save booking" at bounding box center [910, 733] width 67 height 20
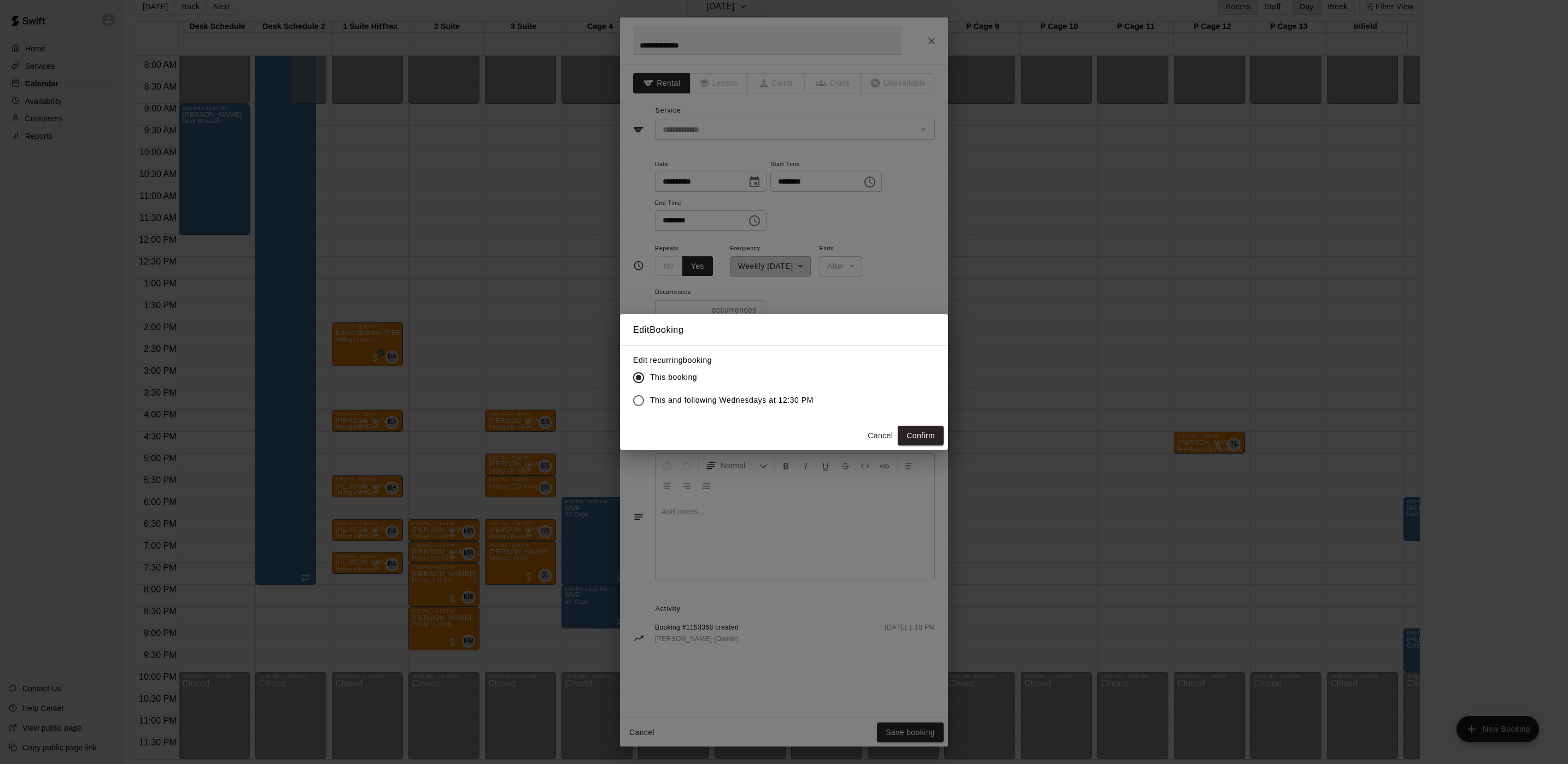
click at [931, 442] on button "Confirm" at bounding box center [920, 436] width 46 height 20
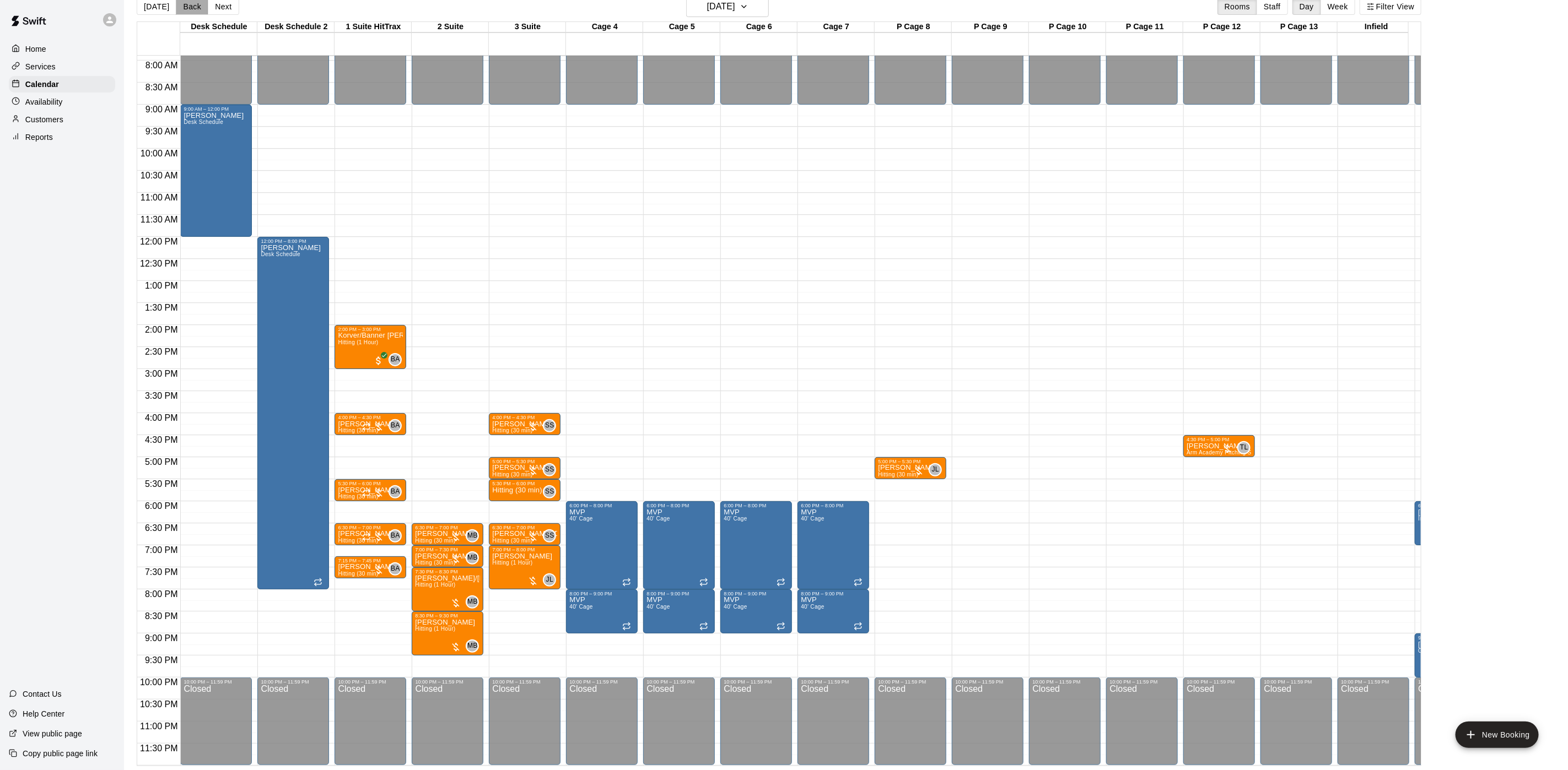
click at [199, 10] on button "Back" at bounding box center [191, 7] width 33 height 17
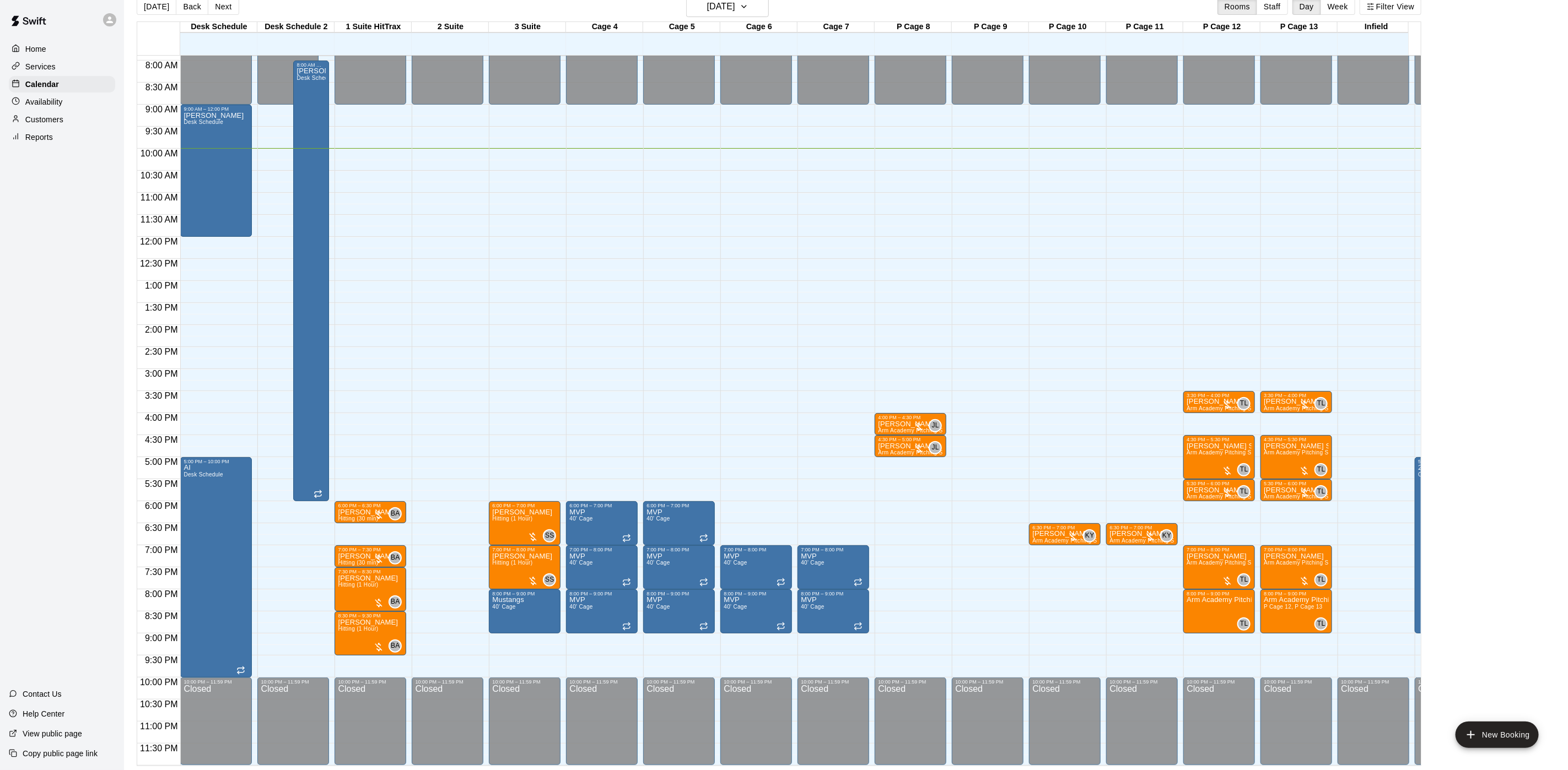
drag, startPoint x: 57, startPoint y: 125, endPoint x: 49, endPoint y: 124, distance: 8.1
click at [57, 125] on p "Customers" at bounding box center [44, 120] width 38 height 11
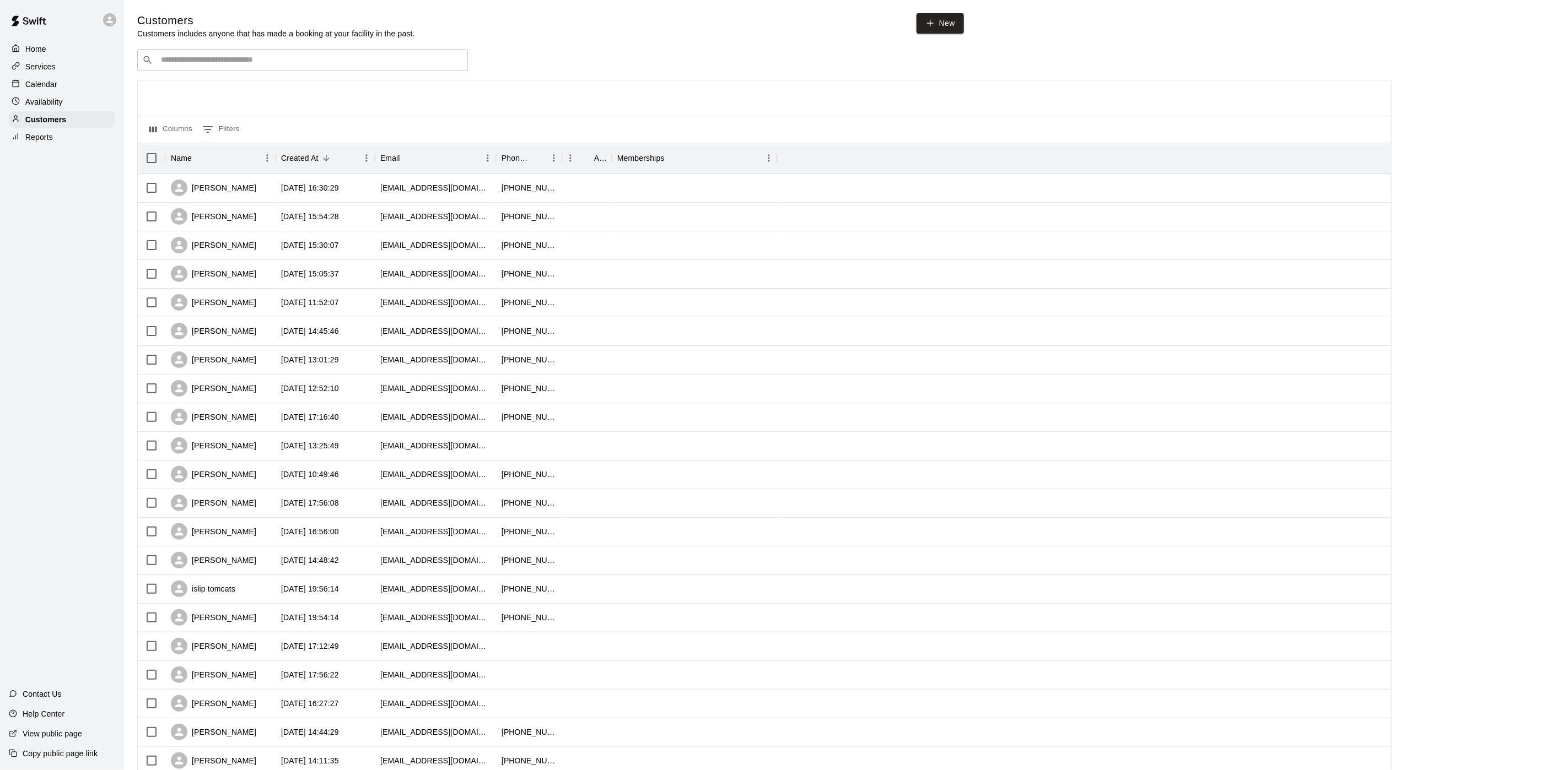
click at [214, 52] on div "Customers Customers includes anyone that has made a booking at your facility in…" at bounding box center [845, 466] width 1418 height 907
click at [206, 58] on input "Search customers by name or email" at bounding box center [310, 60] width 305 height 11
type input "**********"
click at [230, 80] on div "[PERSON_NAME]" at bounding box center [227, 85] width 118 height 11
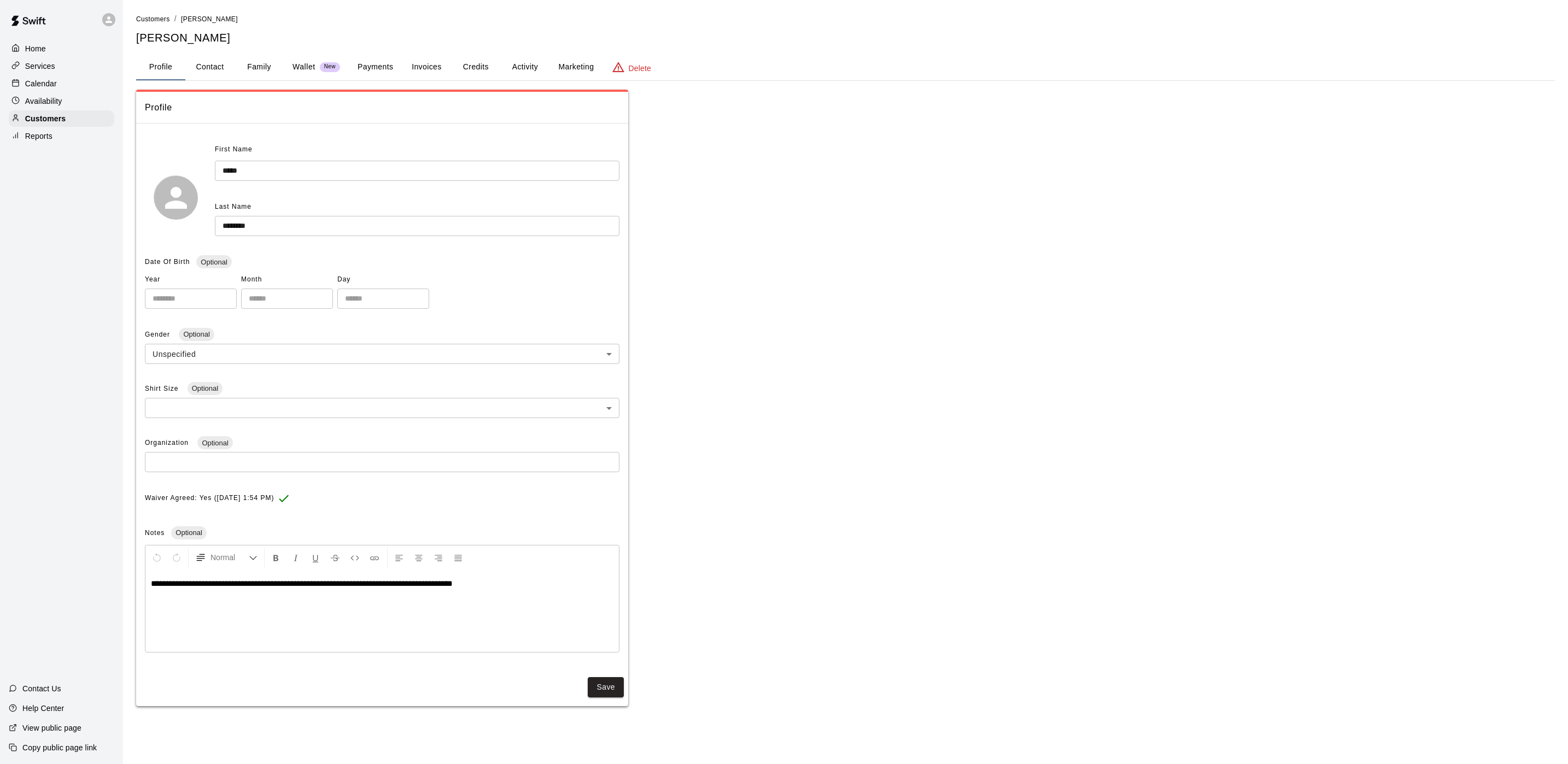
click at [372, 66] on button "Payments" at bounding box center [375, 67] width 53 height 26
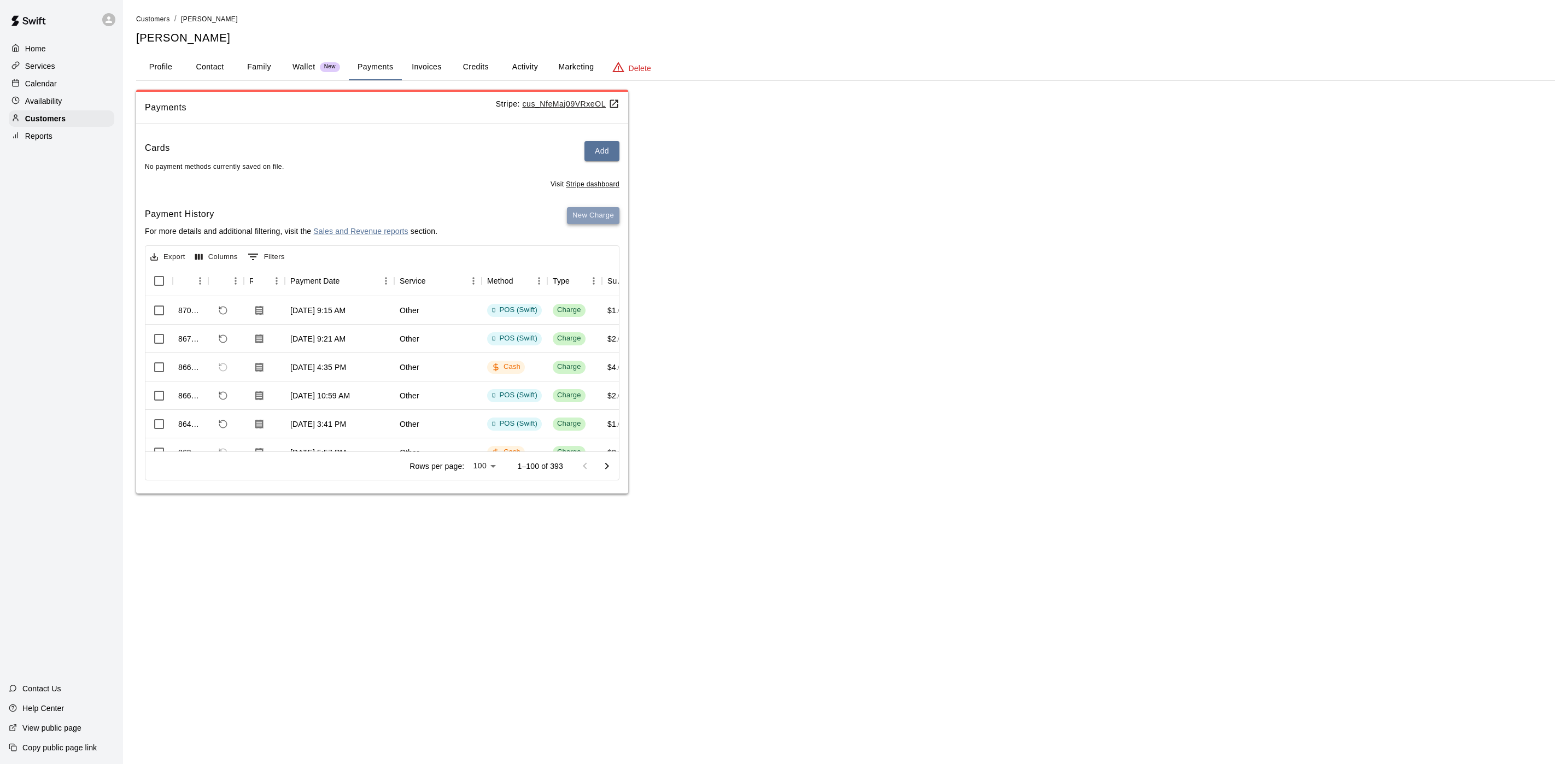
click at [602, 221] on button "New Charge" at bounding box center [593, 216] width 52 height 17
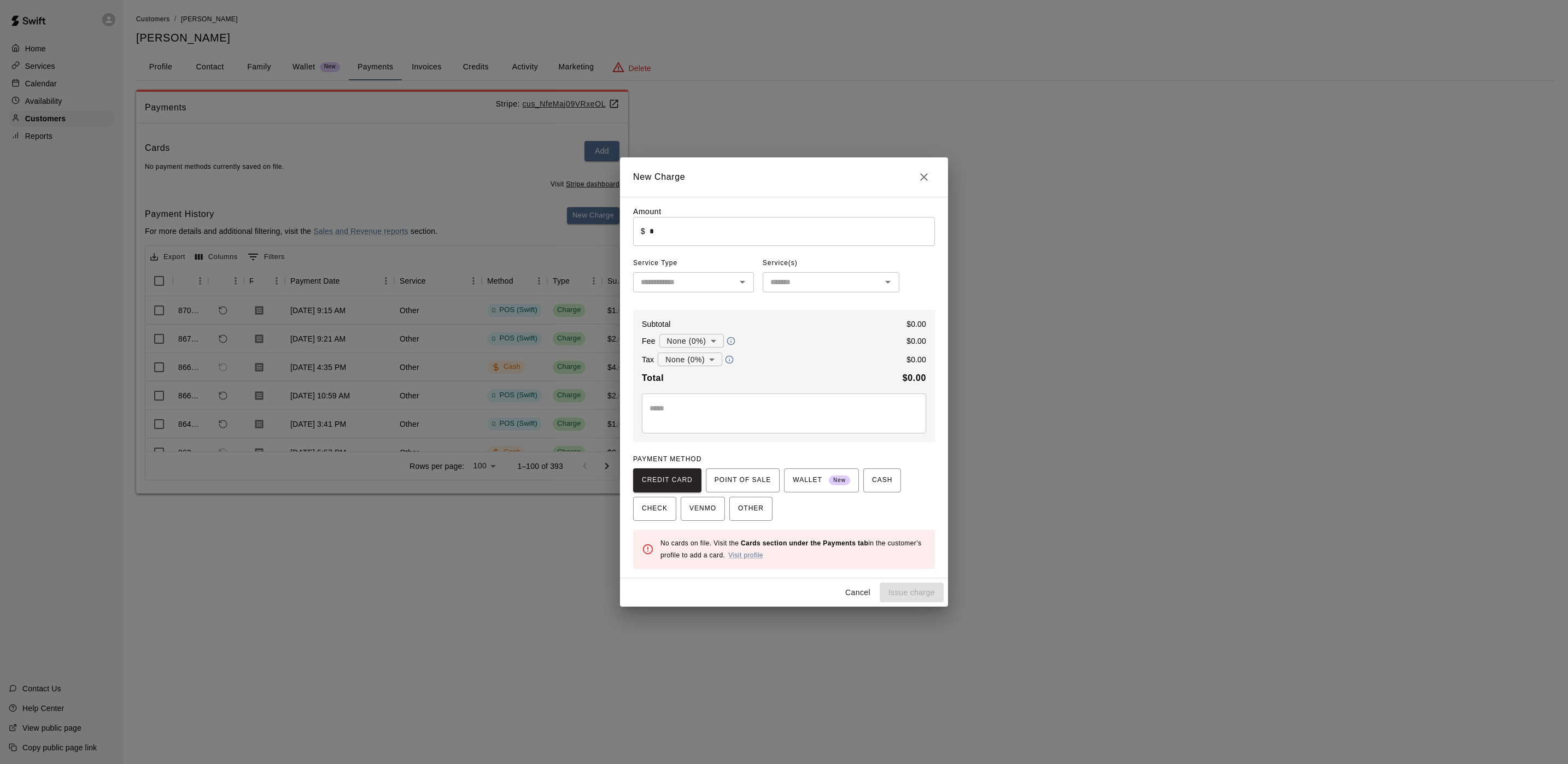
click at [679, 228] on input "*" at bounding box center [792, 231] width 286 height 29
click at [730, 477] on span "POINT OF SALE" at bounding box center [743, 480] width 57 height 18
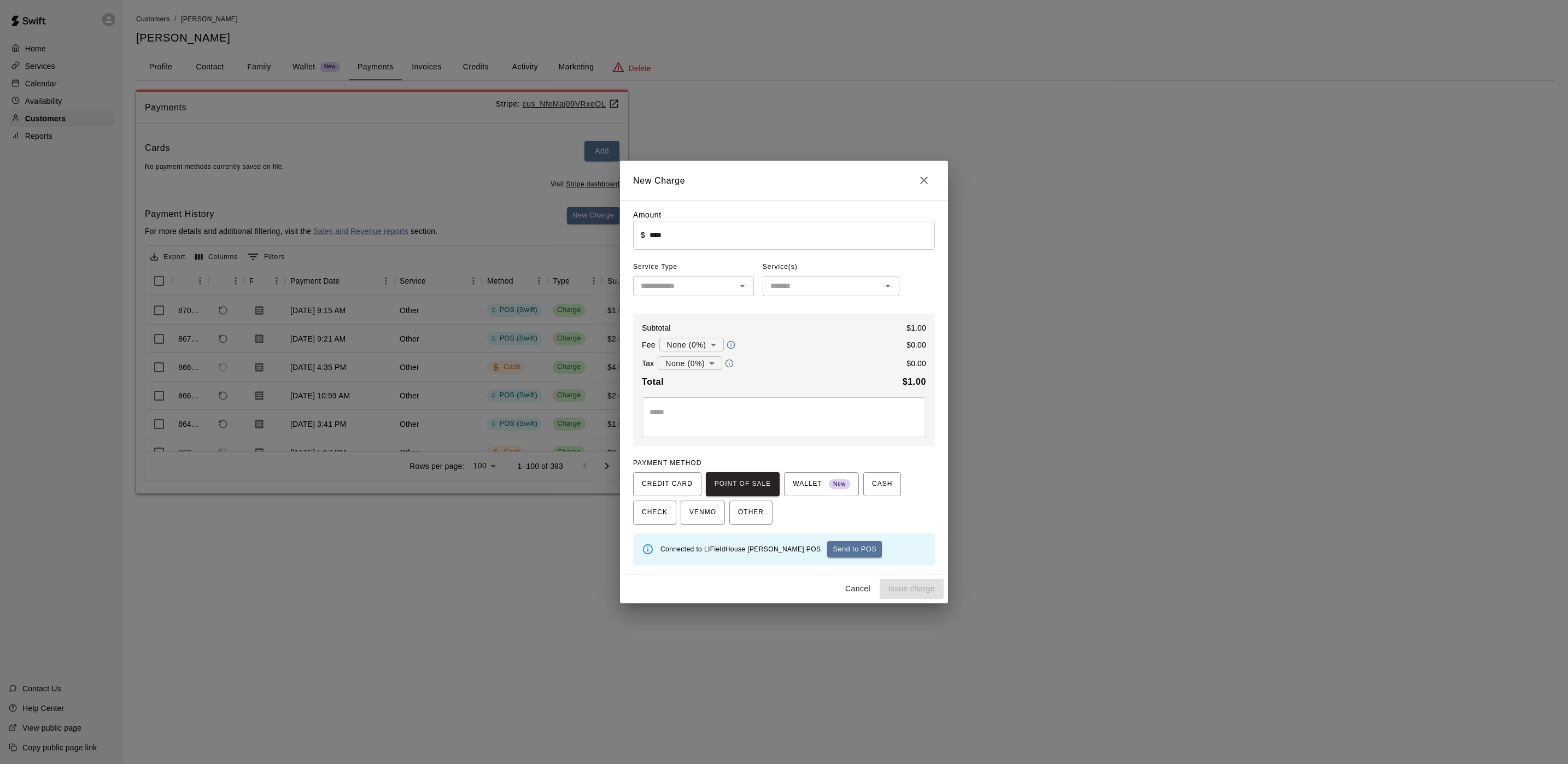
click at [801, 532] on div "Amount ​ $ **** ​ Service Type ​ Service(s) ​ Subtotal $ 1.00 Fee None (0%) * ​…" at bounding box center [784, 387] width 302 height 355
click at [827, 543] on button "Send to POS" at bounding box center [854, 550] width 55 height 17
type input "*"
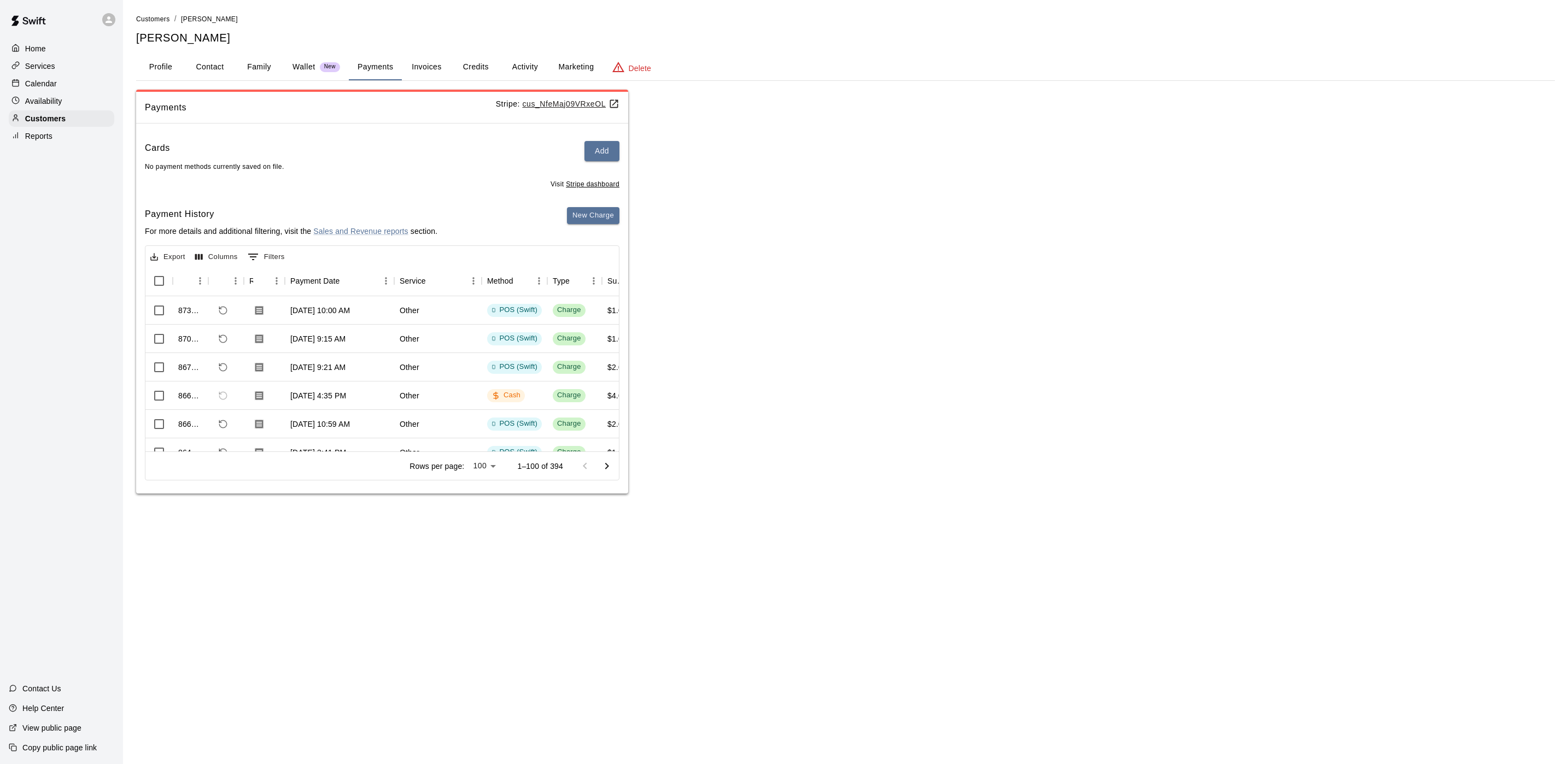
drag, startPoint x: 55, startPoint y: 92, endPoint x: 61, endPoint y: 83, distance: 10.8
click at [55, 89] on p "Calendar" at bounding box center [41, 84] width 32 height 11
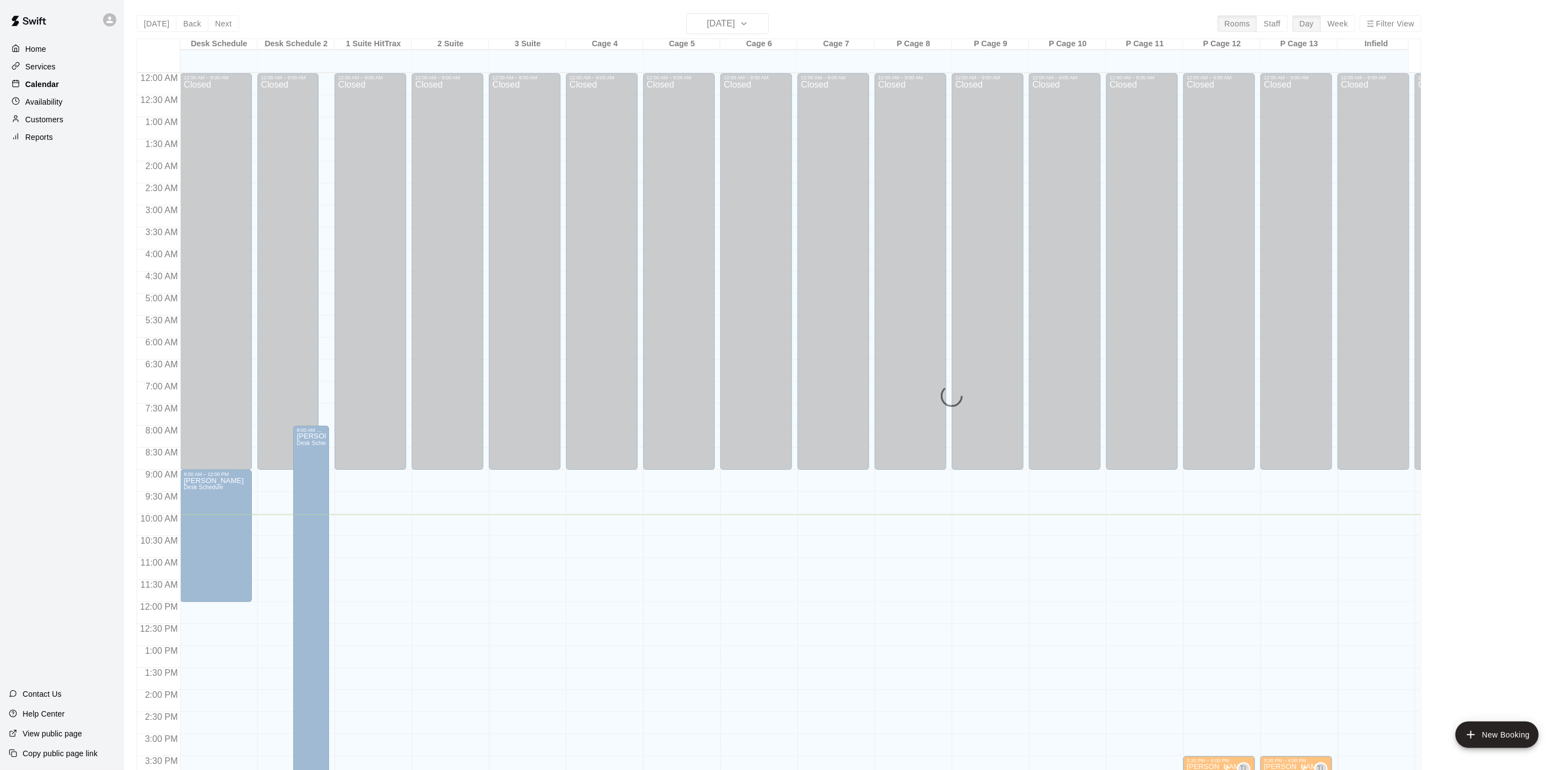
scroll to position [316, 0]
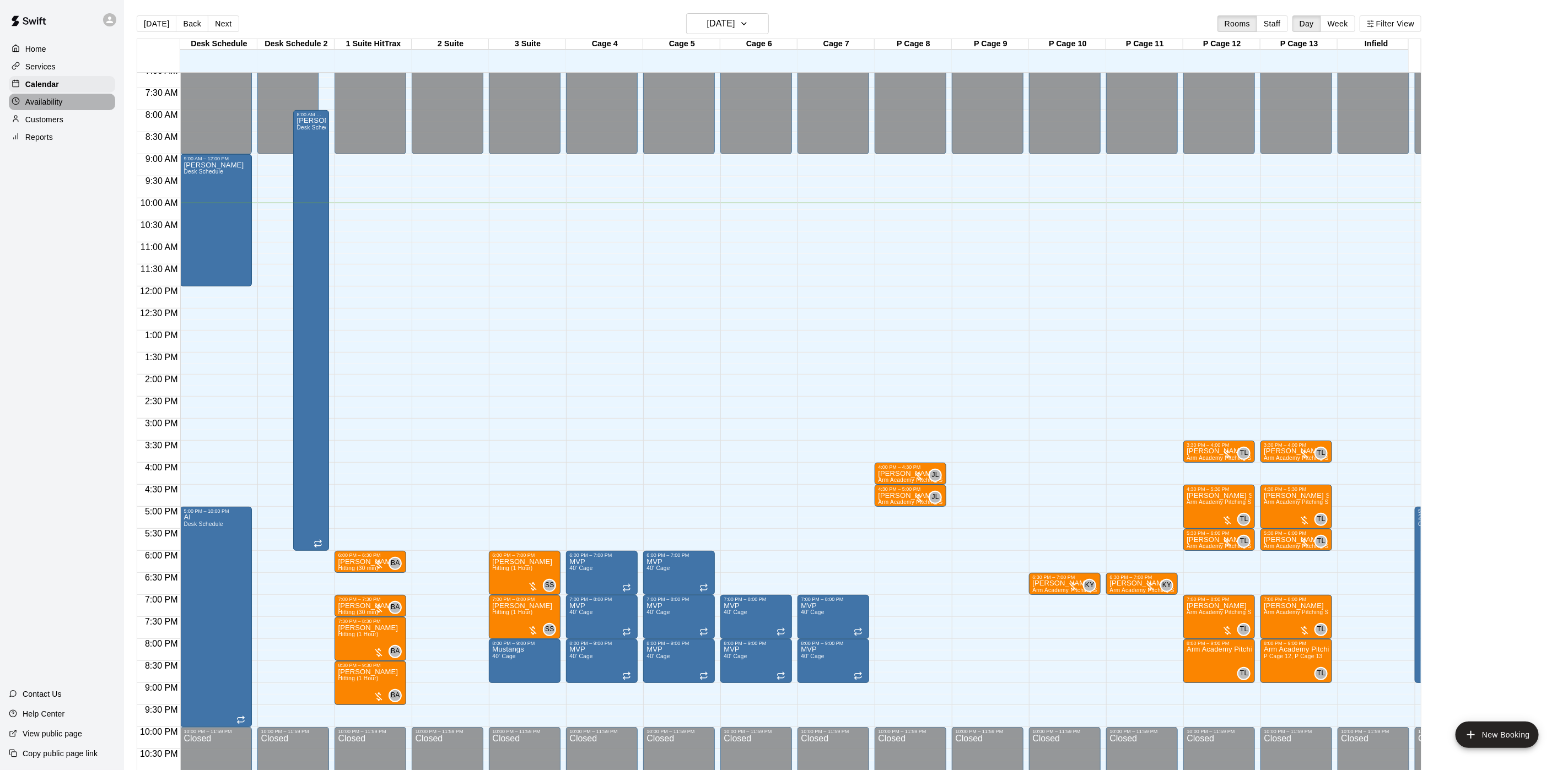
click at [70, 109] on div "Availability" at bounding box center [61, 102] width 106 height 17
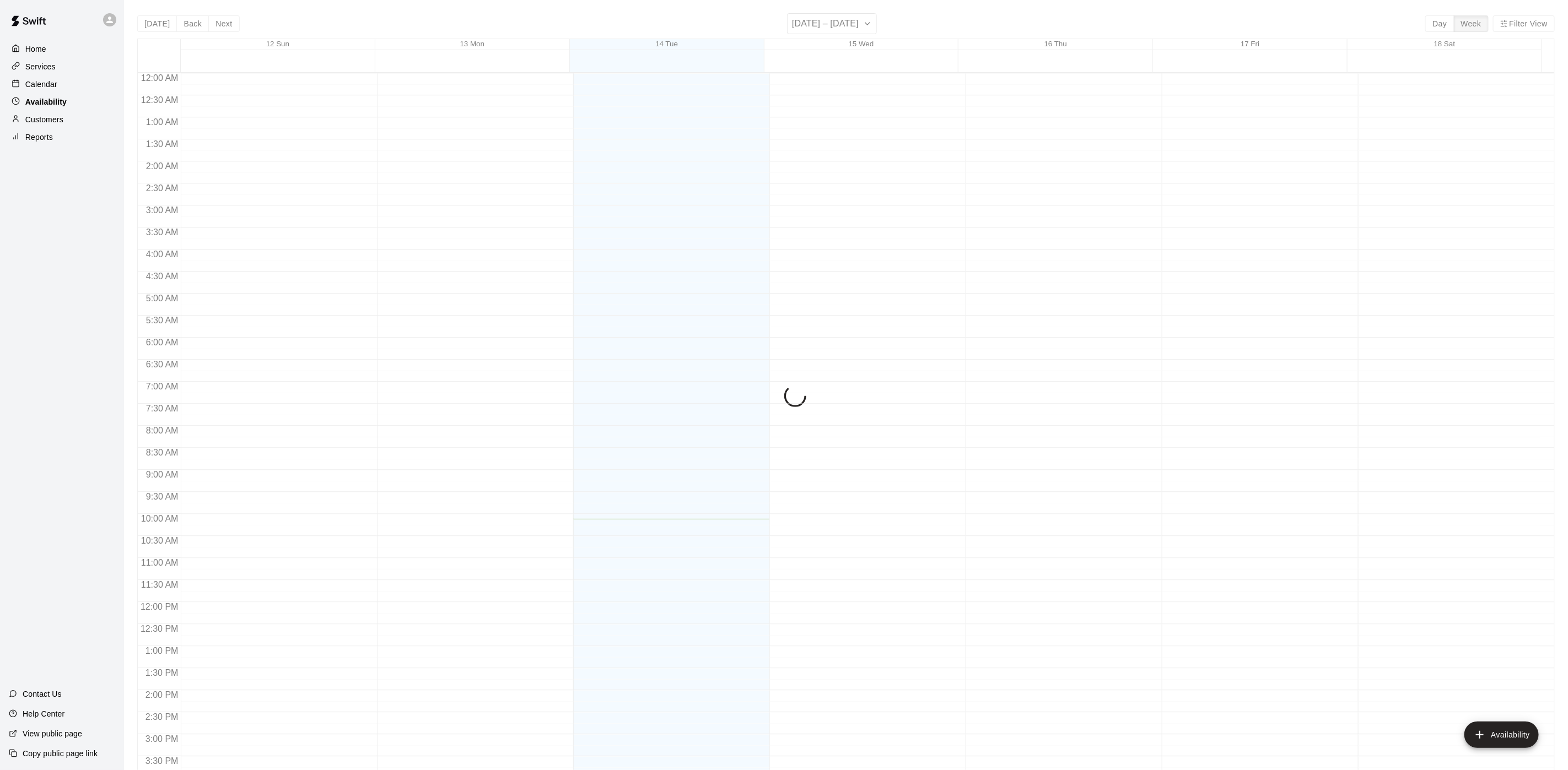
scroll to position [349, 0]
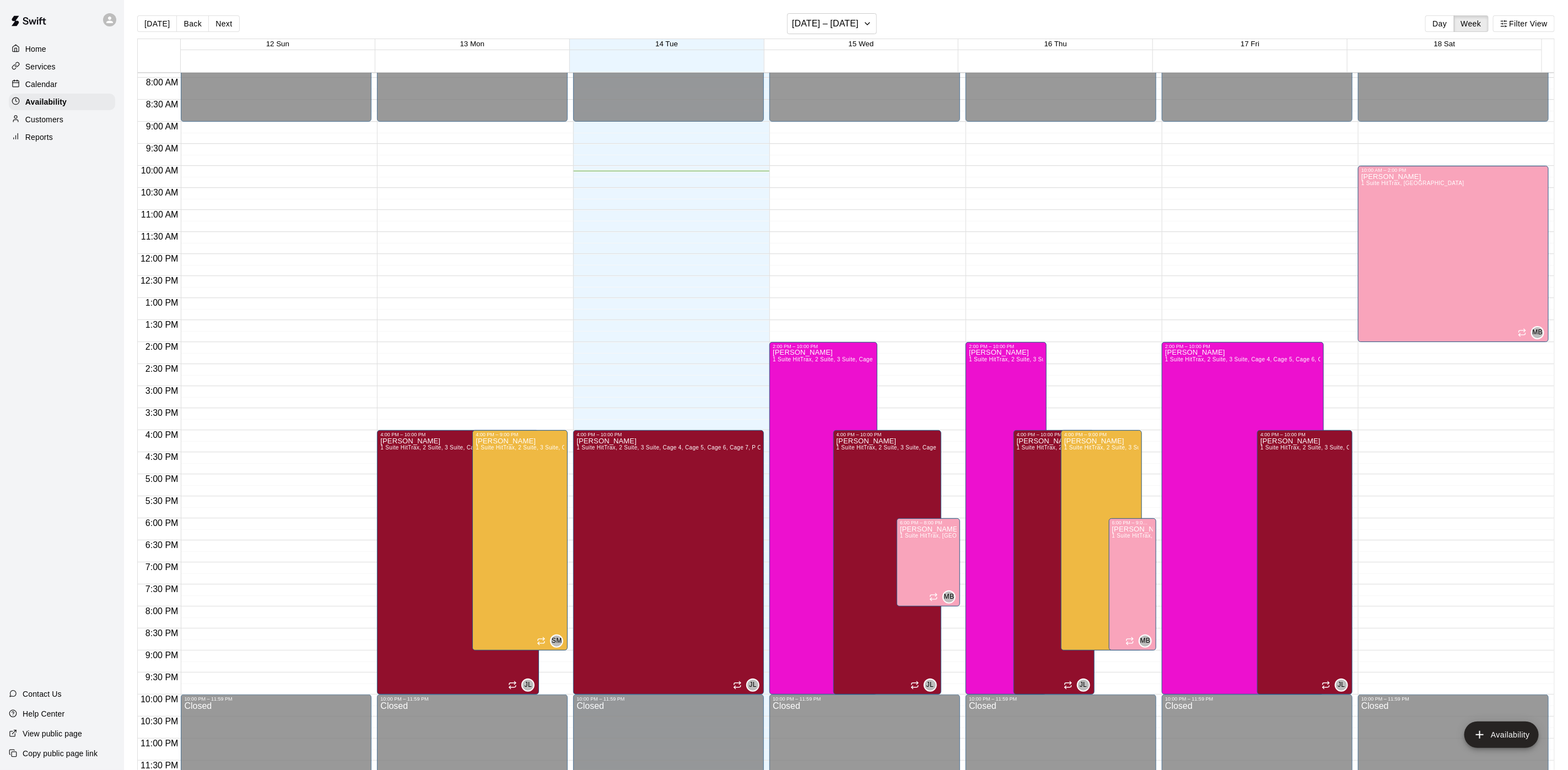
click at [69, 80] on div "Calendar" at bounding box center [61, 84] width 106 height 17
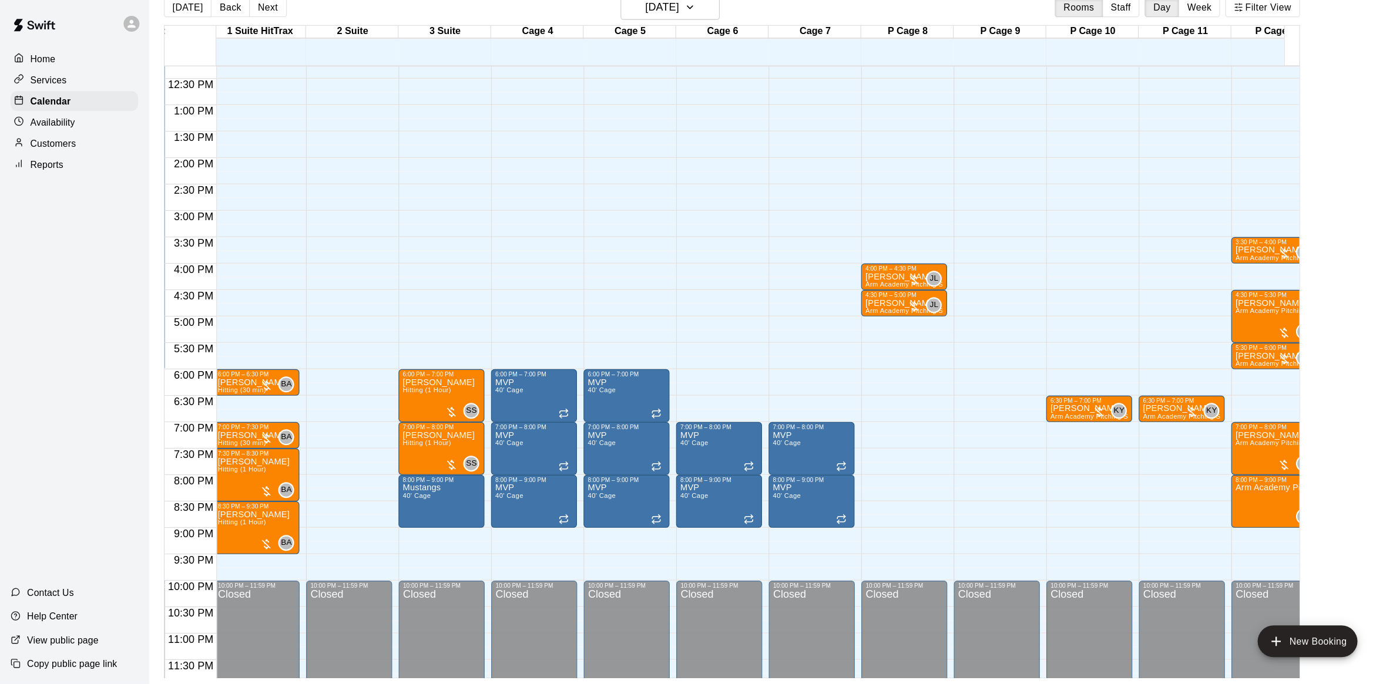
scroll to position [520, 167]
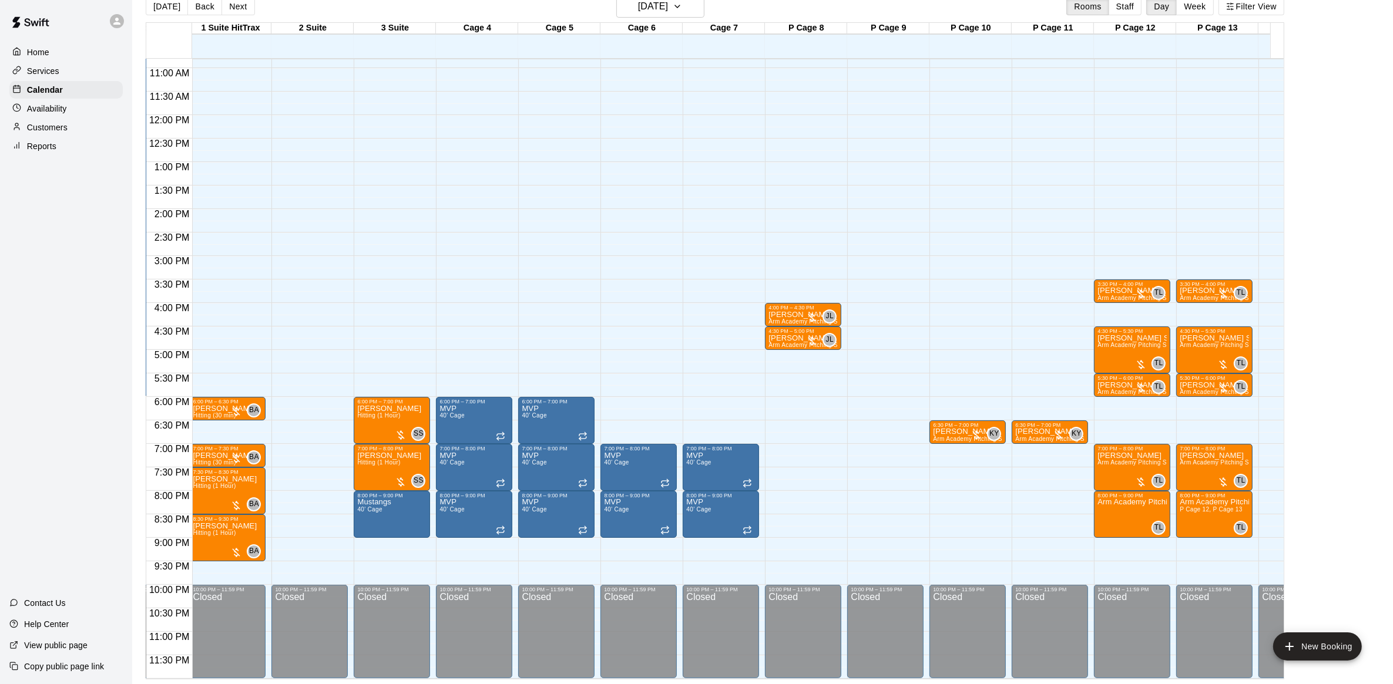
click at [68, 125] on p "Customers" at bounding box center [47, 128] width 41 height 12
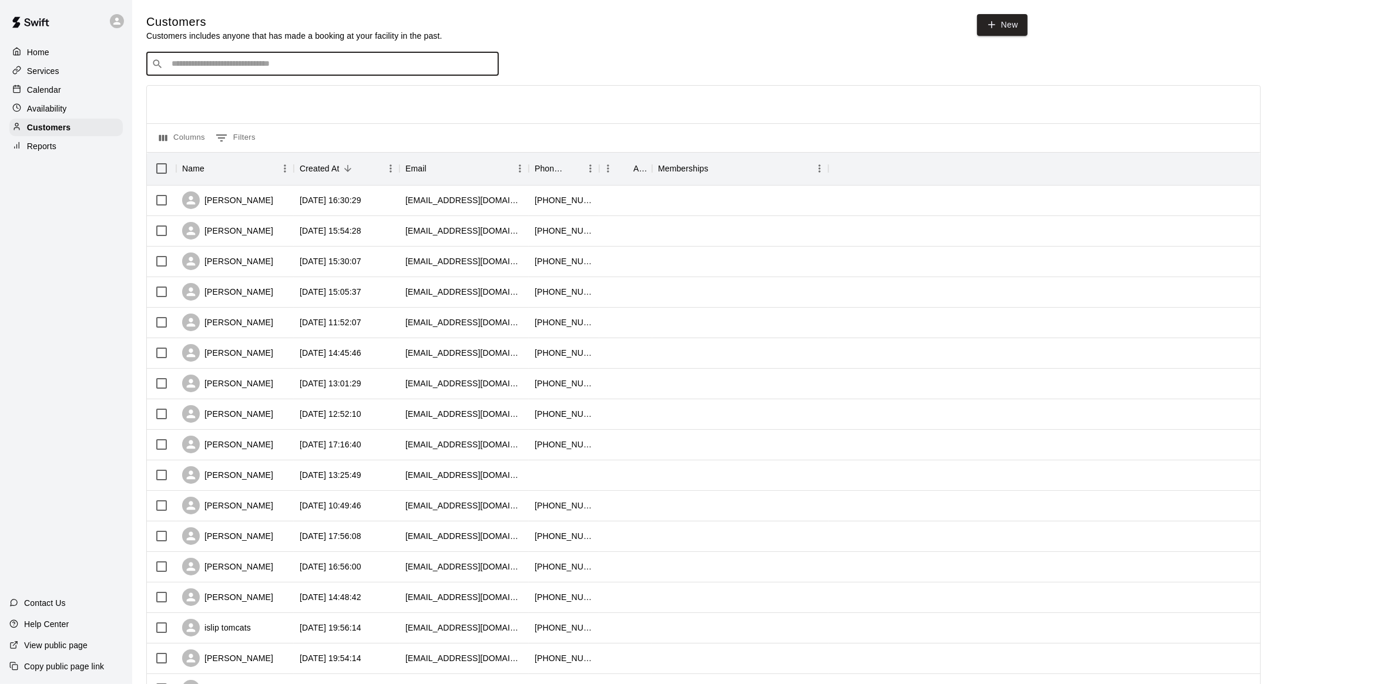
click at [188, 62] on input "Search customers by name or email" at bounding box center [330, 64] width 325 height 12
type input "**********"
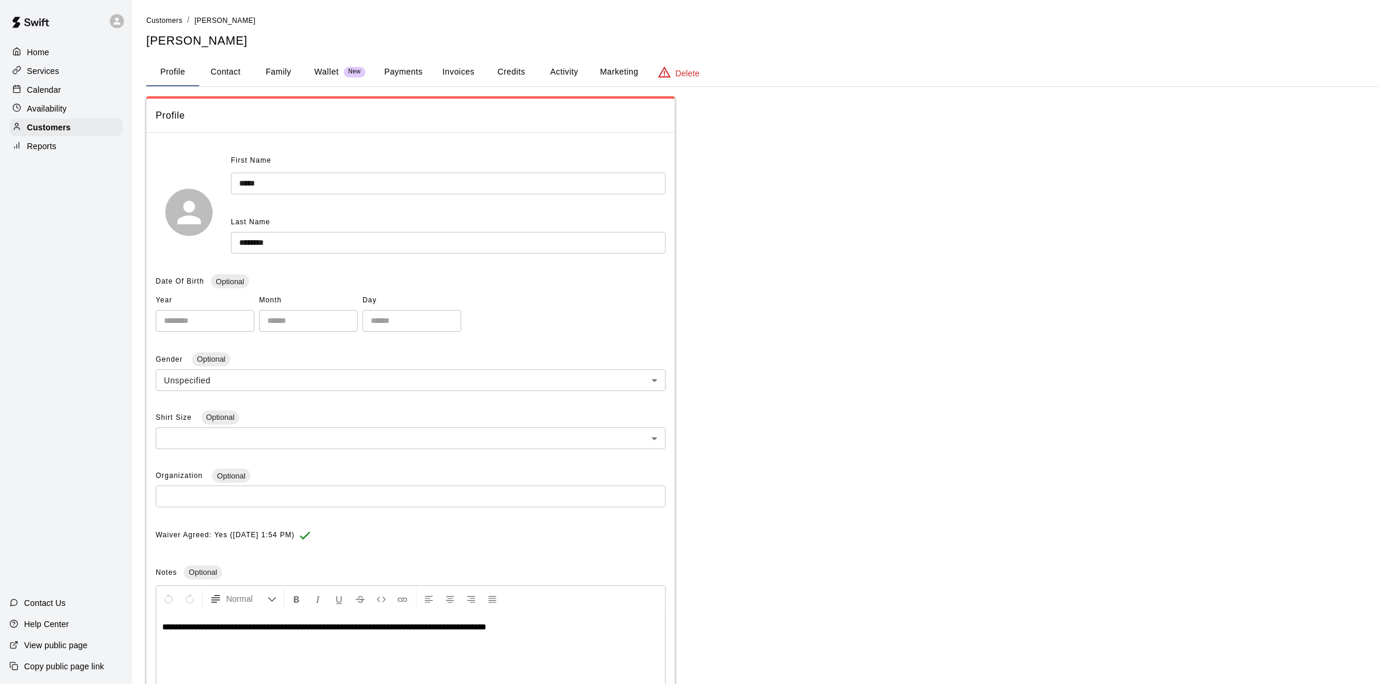
click at [436, 72] on button "Invoices" at bounding box center [458, 72] width 53 height 28
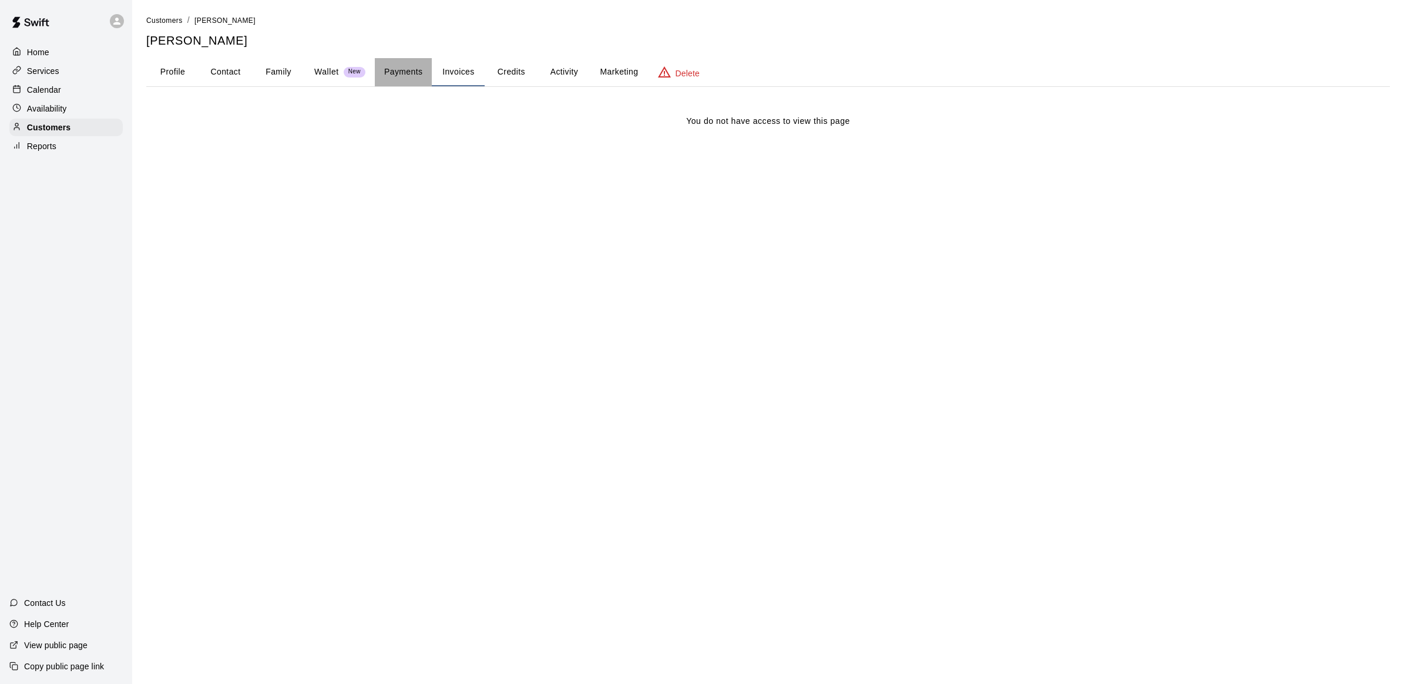
click at [419, 78] on button "Payments" at bounding box center [403, 72] width 57 height 28
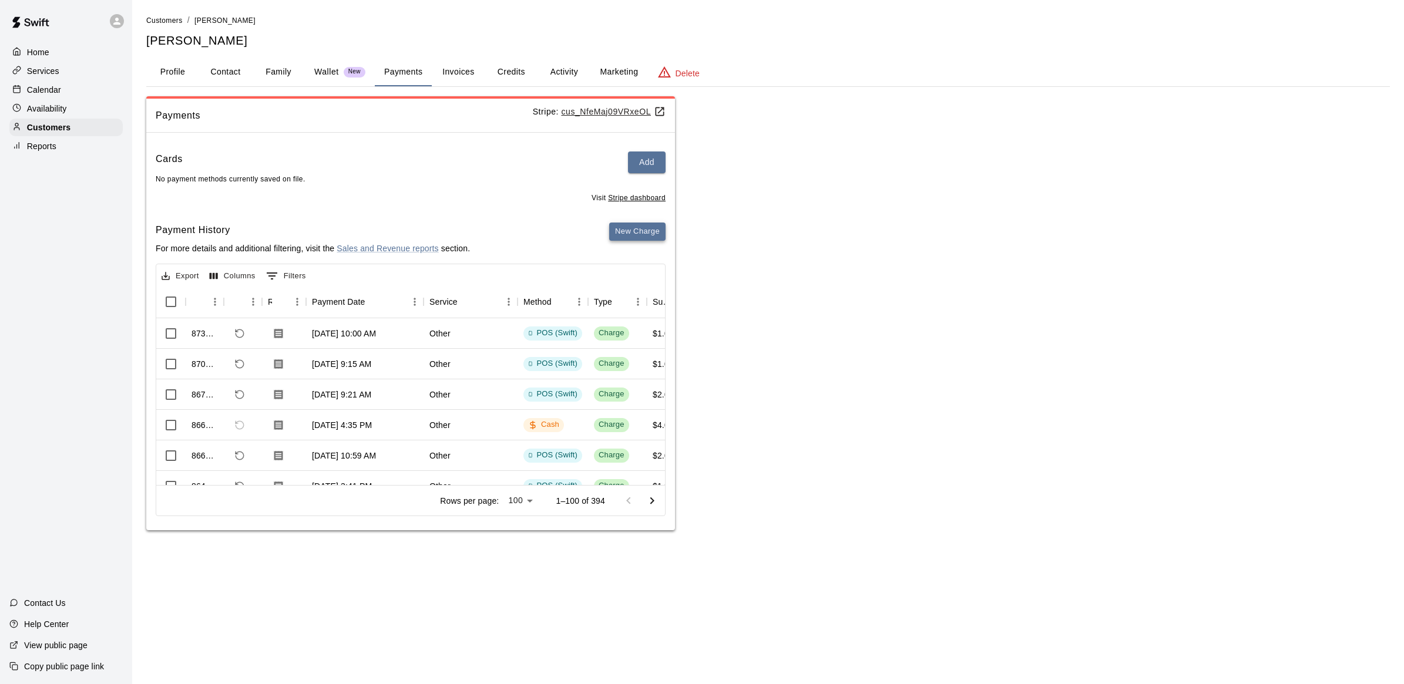
click at [641, 232] on button "New Charge" at bounding box center [637, 232] width 56 height 18
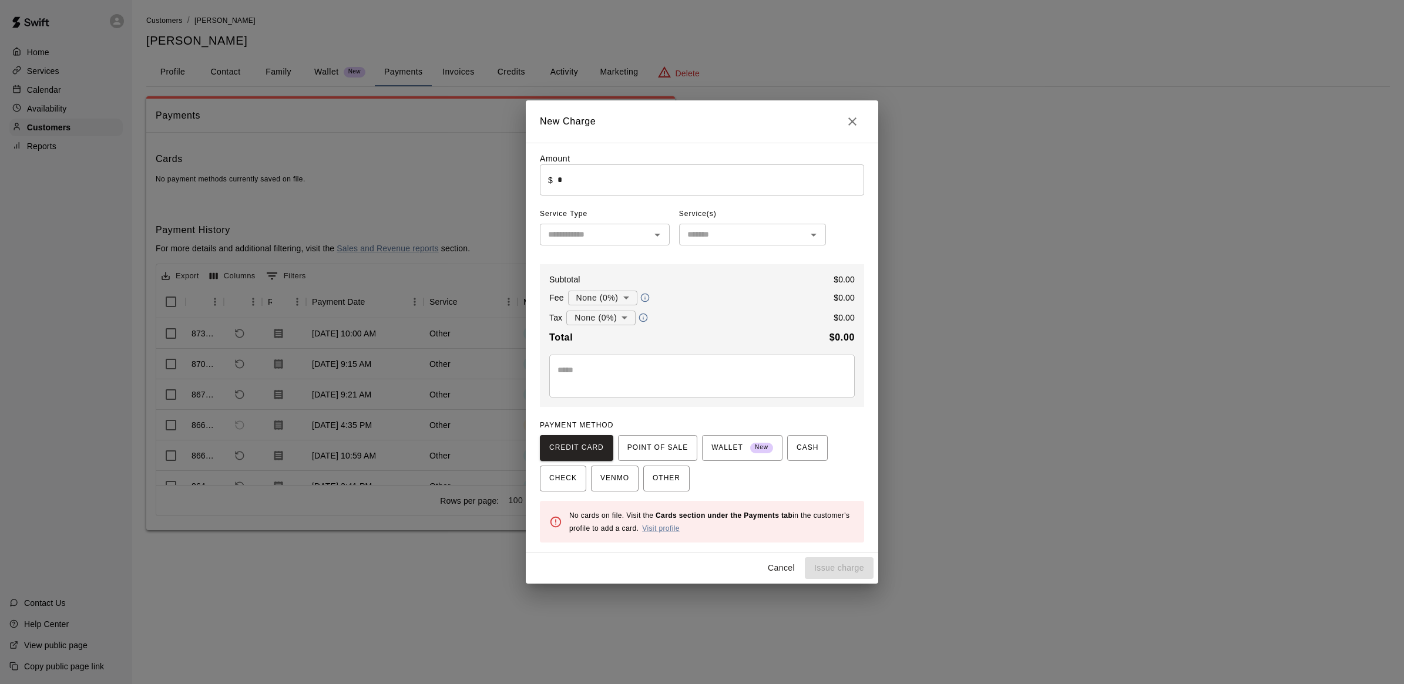
click at [604, 182] on input "*" at bounding box center [710, 179] width 307 height 31
click at [668, 461] on button "POINT OF SALE" at bounding box center [657, 448] width 79 height 26
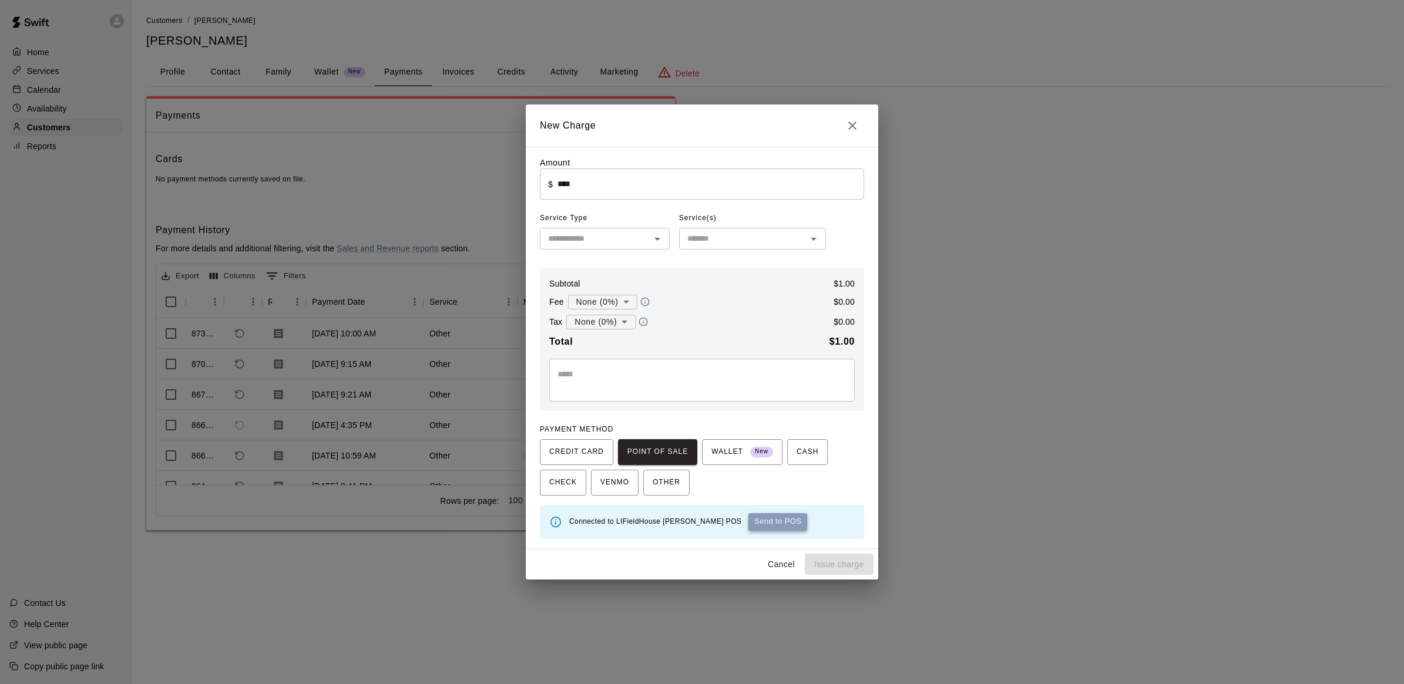
click at [748, 526] on button "Send to POS" at bounding box center [777, 522] width 59 height 18
type input "*"
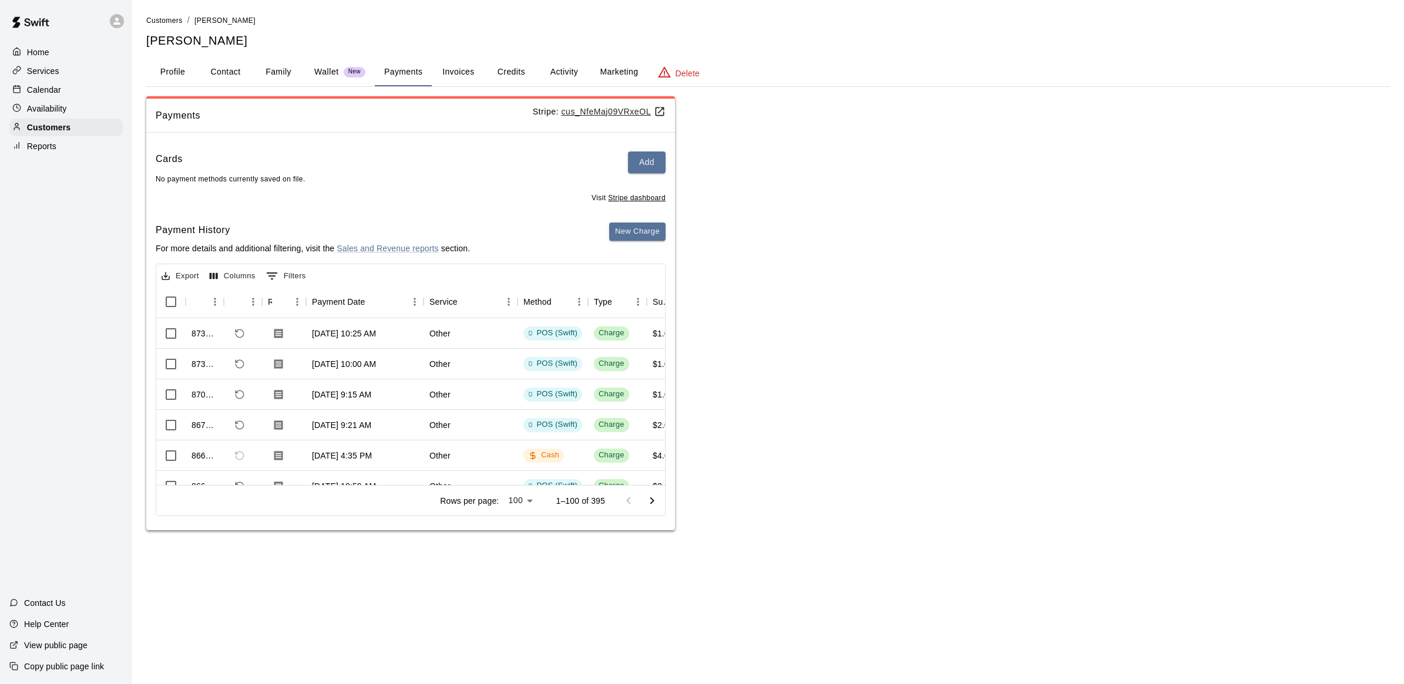
click at [37, 90] on p "Calendar" at bounding box center [44, 90] width 34 height 12
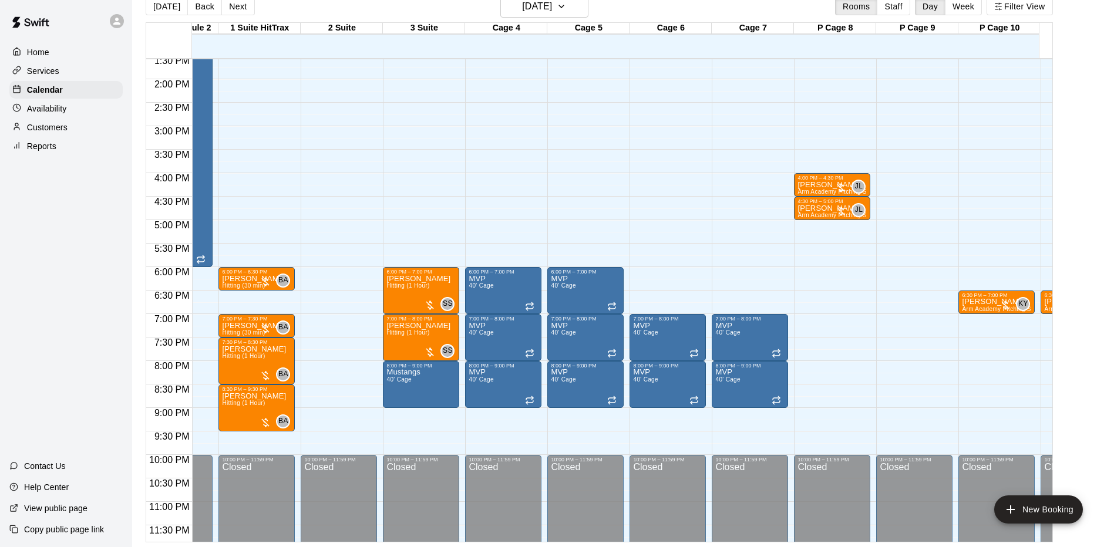
scroll to position [0, 149]
